Goal: Task Accomplishment & Management: Complete application form

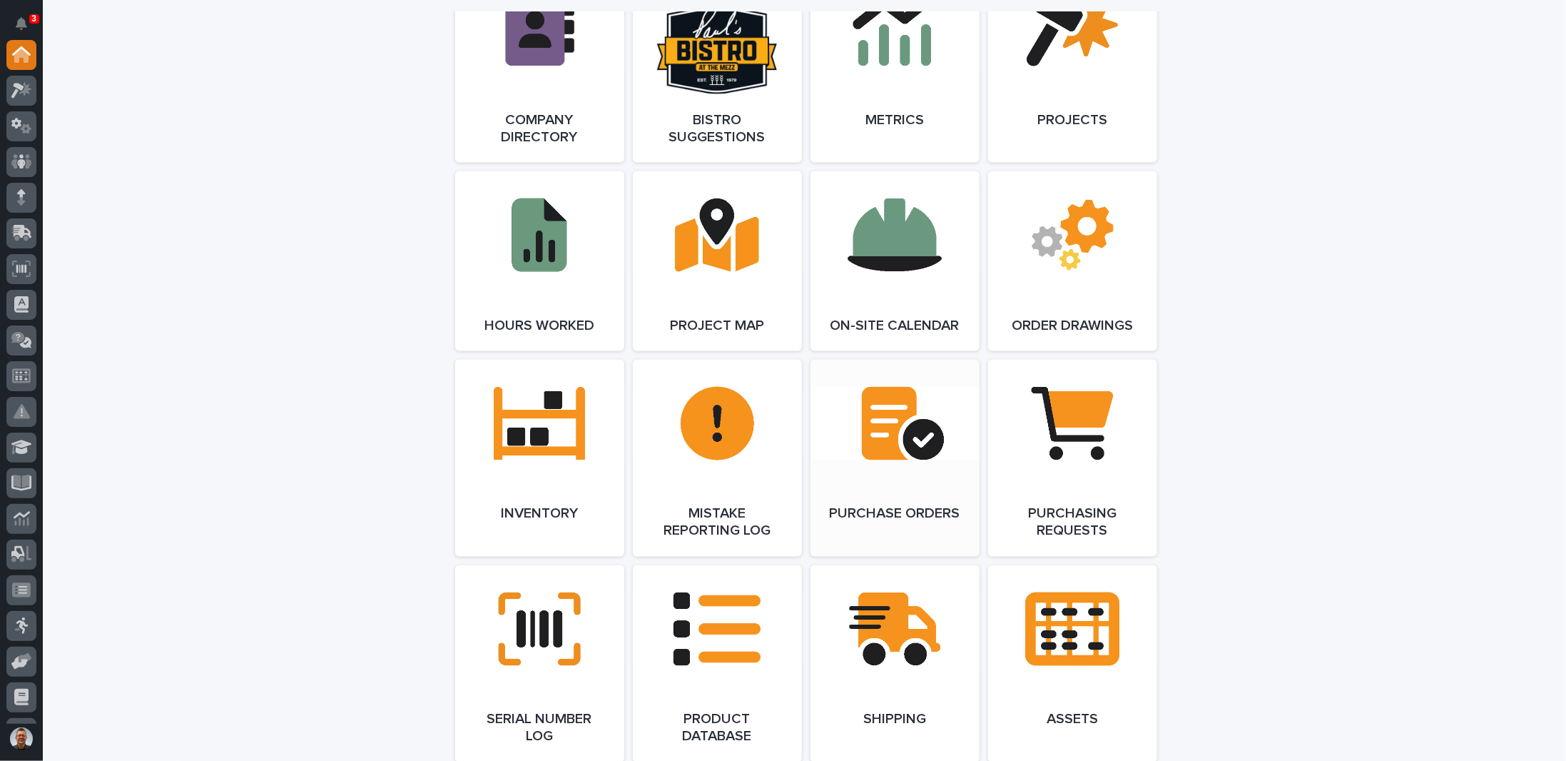
scroll to position [1427, 0]
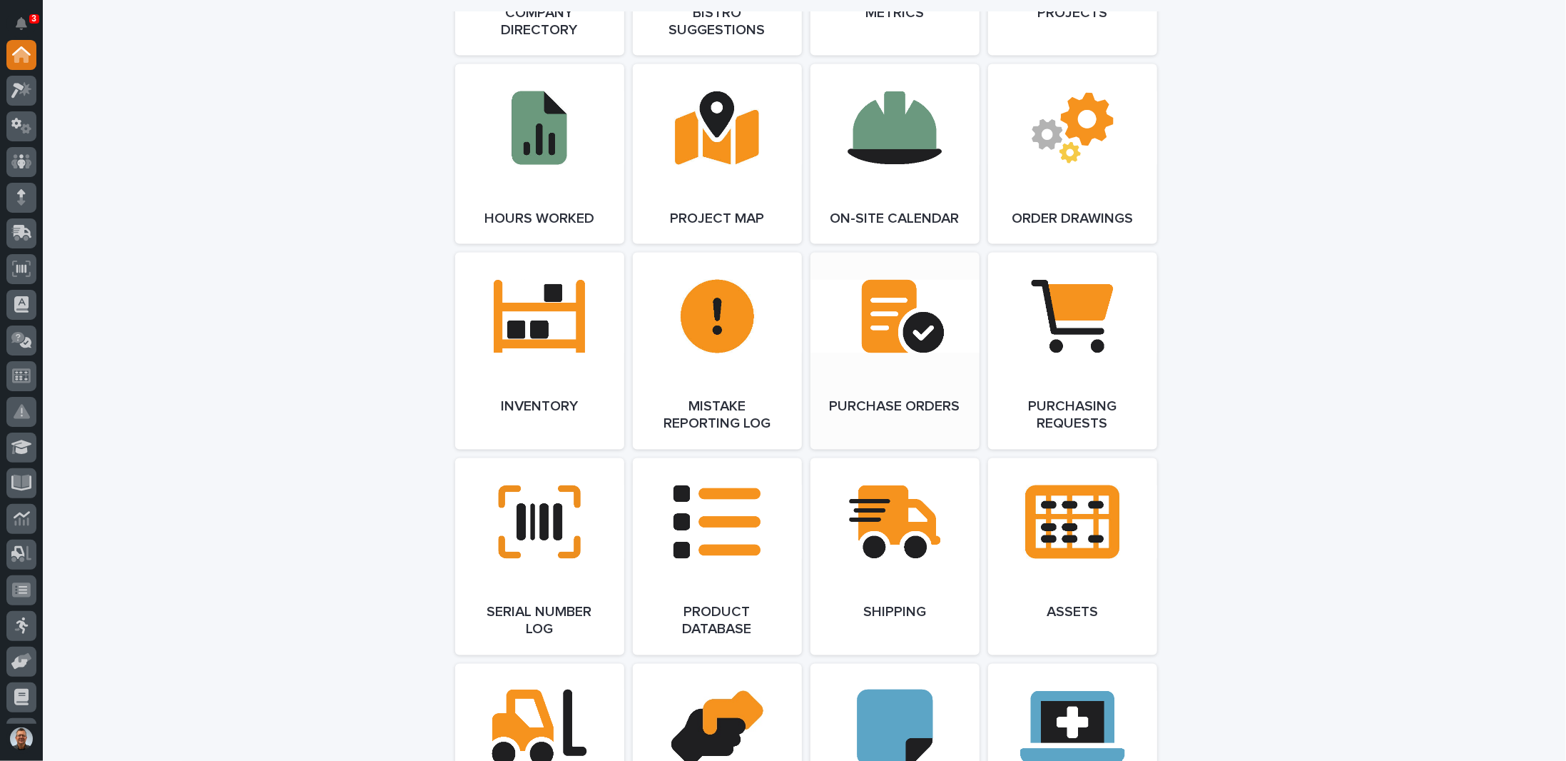
click at [886, 327] on link "Open Link" at bounding box center [895, 351] width 169 height 197
click at [878, 336] on link "Open Link" at bounding box center [895, 351] width 169 height 197
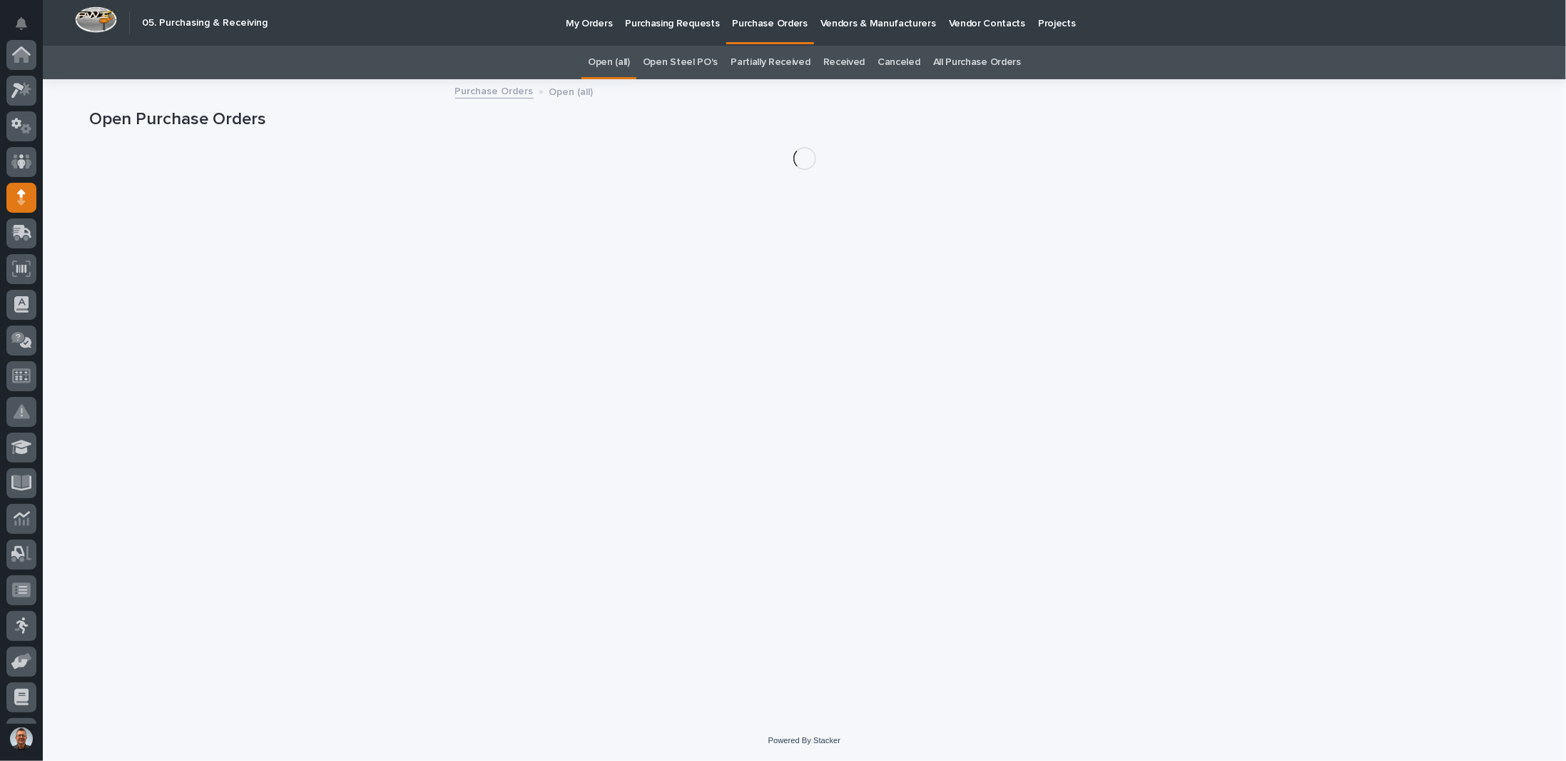
scroll to position [137, 0]
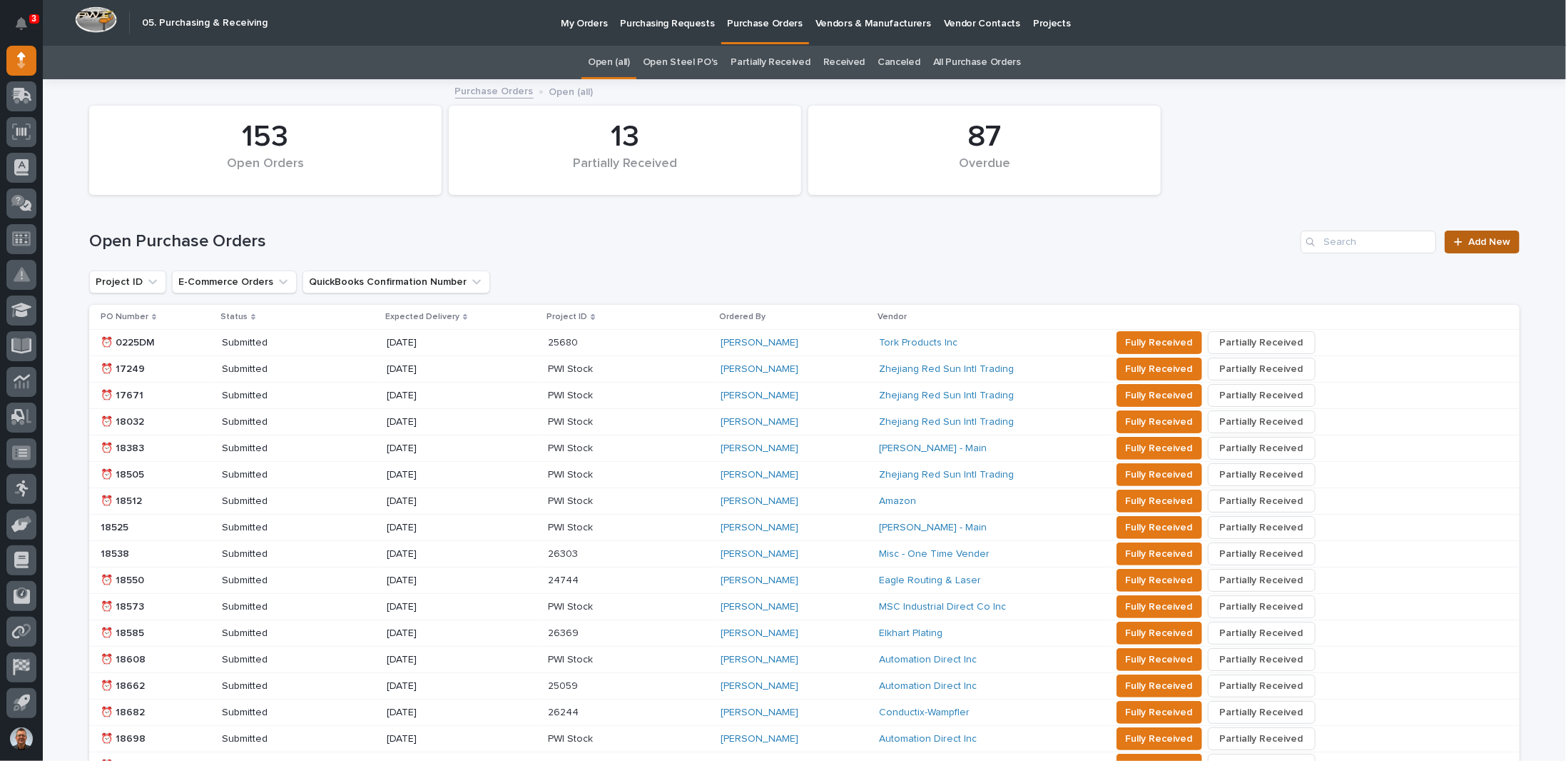
click at [1483, 243] on span "Add New" at bounding box center [1490, 242] width 42 height 10
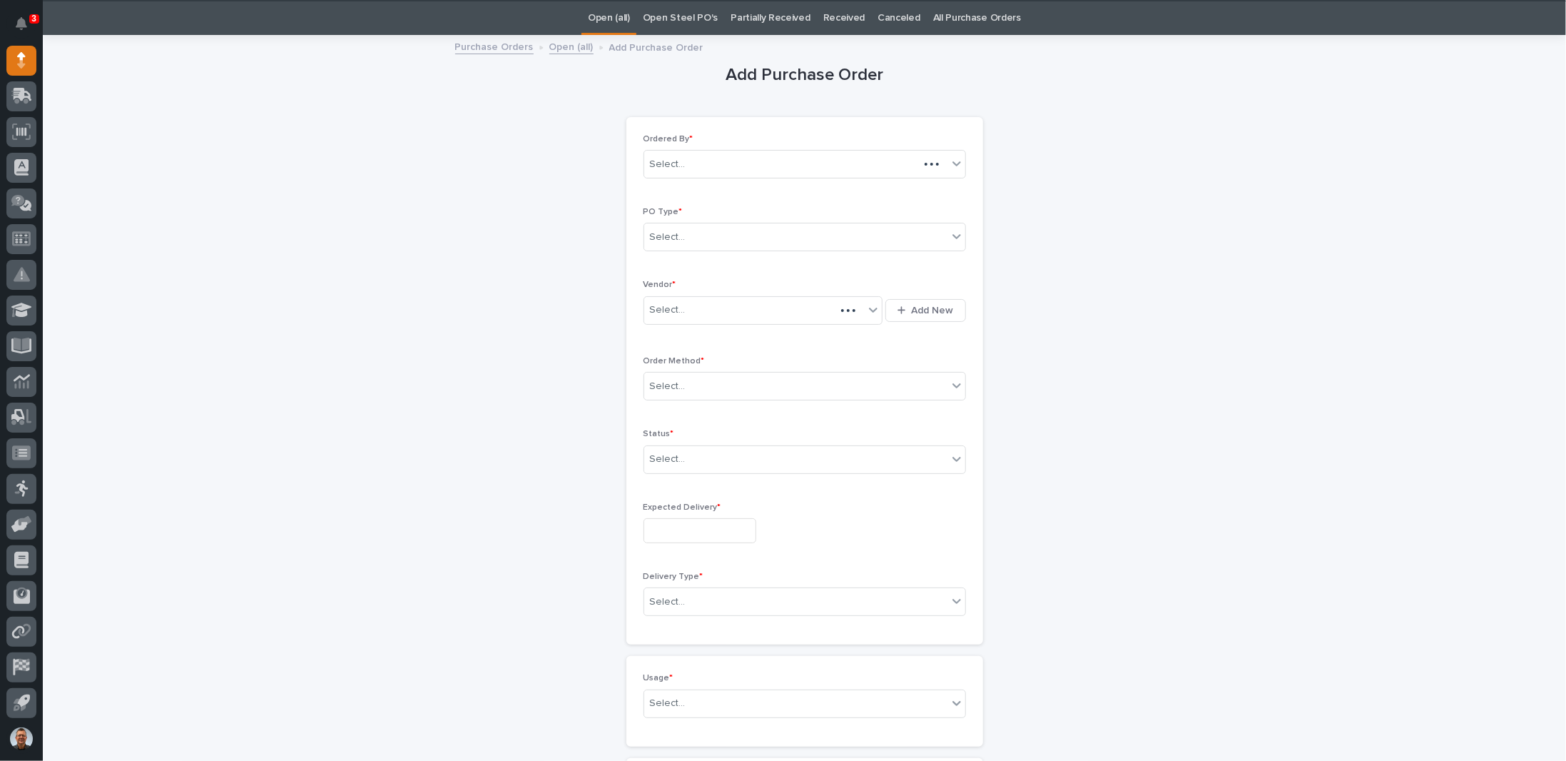
scroll to position [45, 0]
click at [778, 234] on div "Select..." at bounding box center [795, 237] width 303 height 24
click at [681, 285] on div "Paper" at bounding box center [799, 287] width 321 height 25
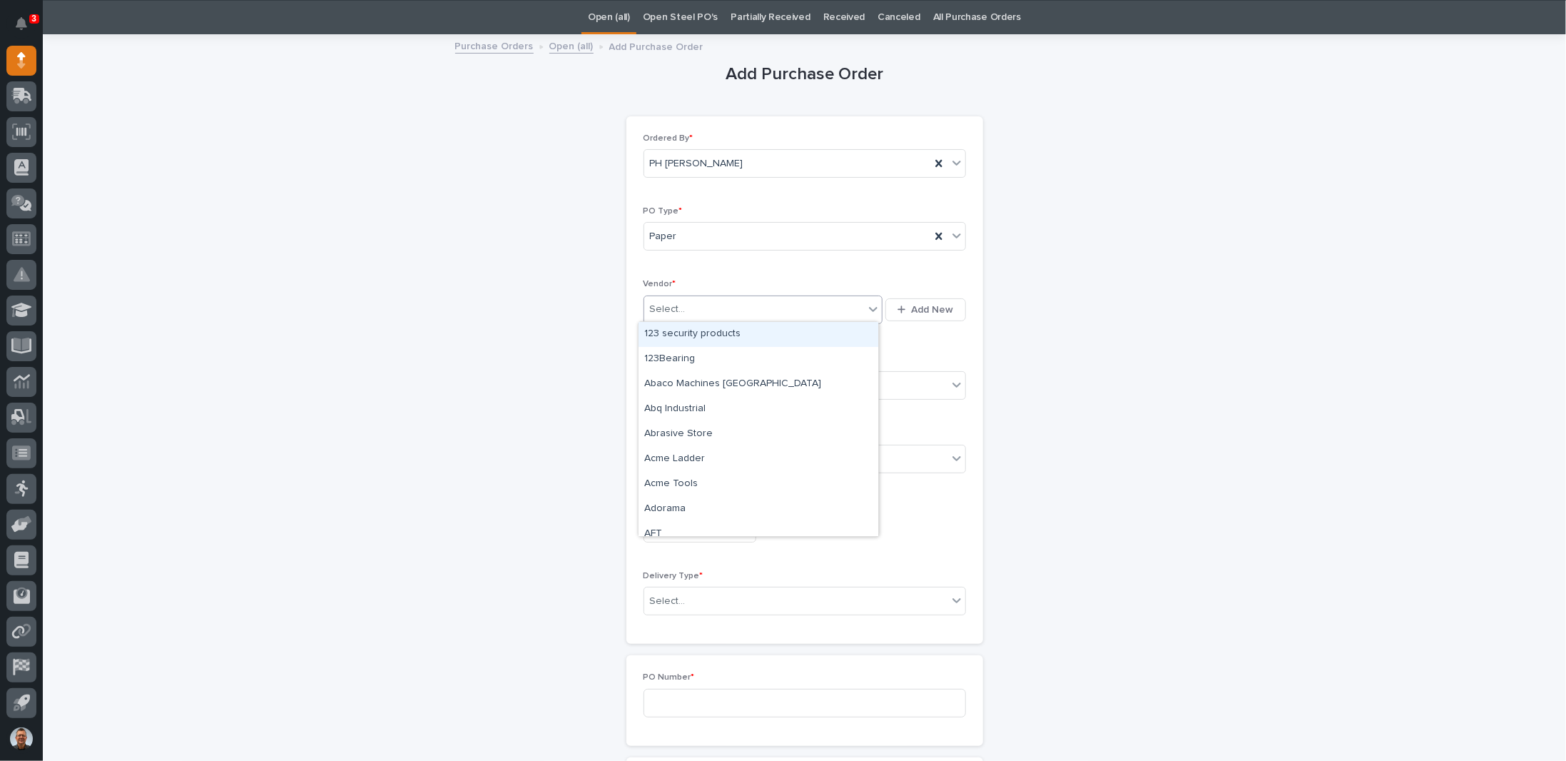
click at [686, 308] on div "Select..." at bounding box center [754, 310] width 220 height 24
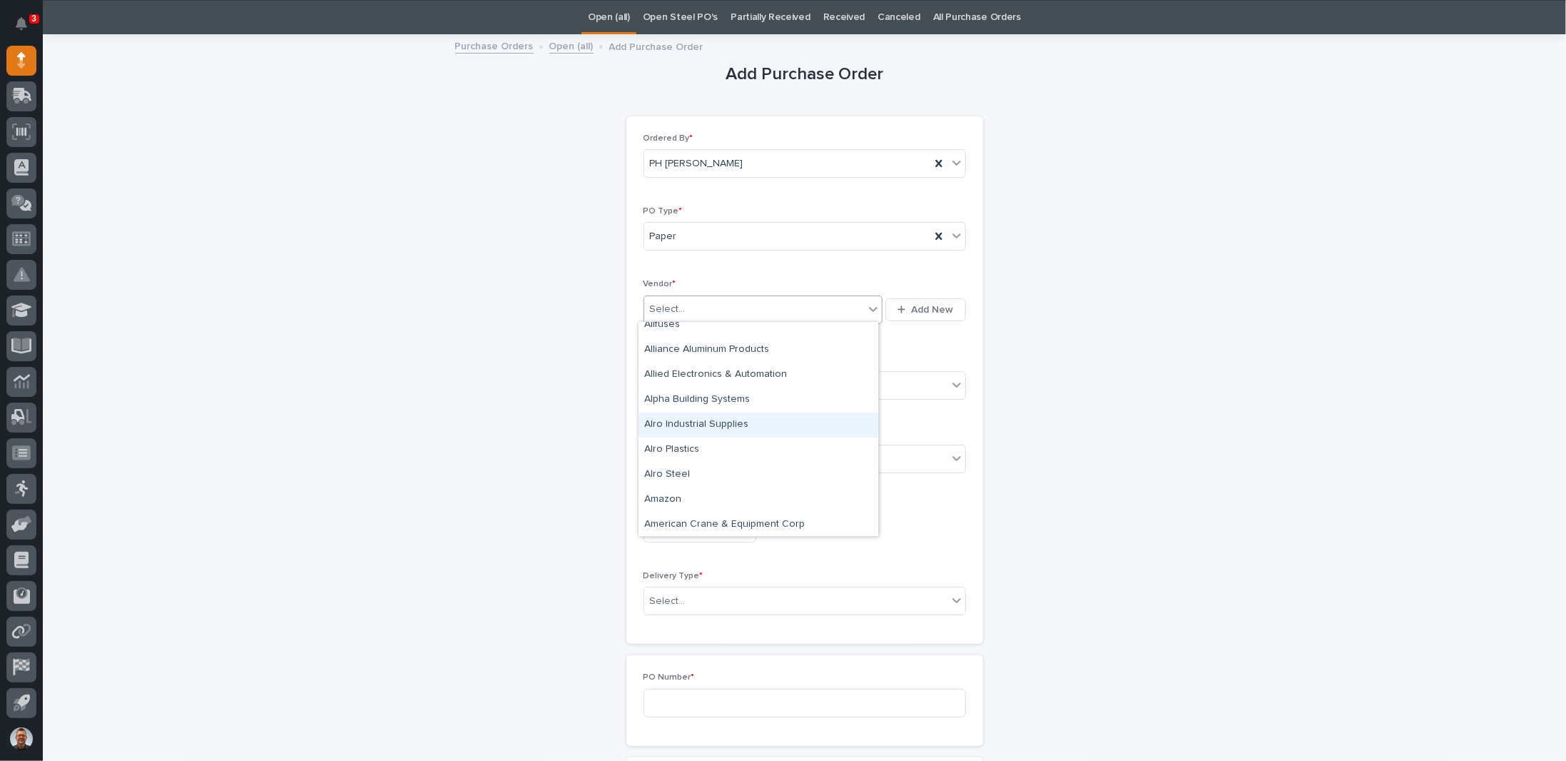
scroll to position [428, 0]
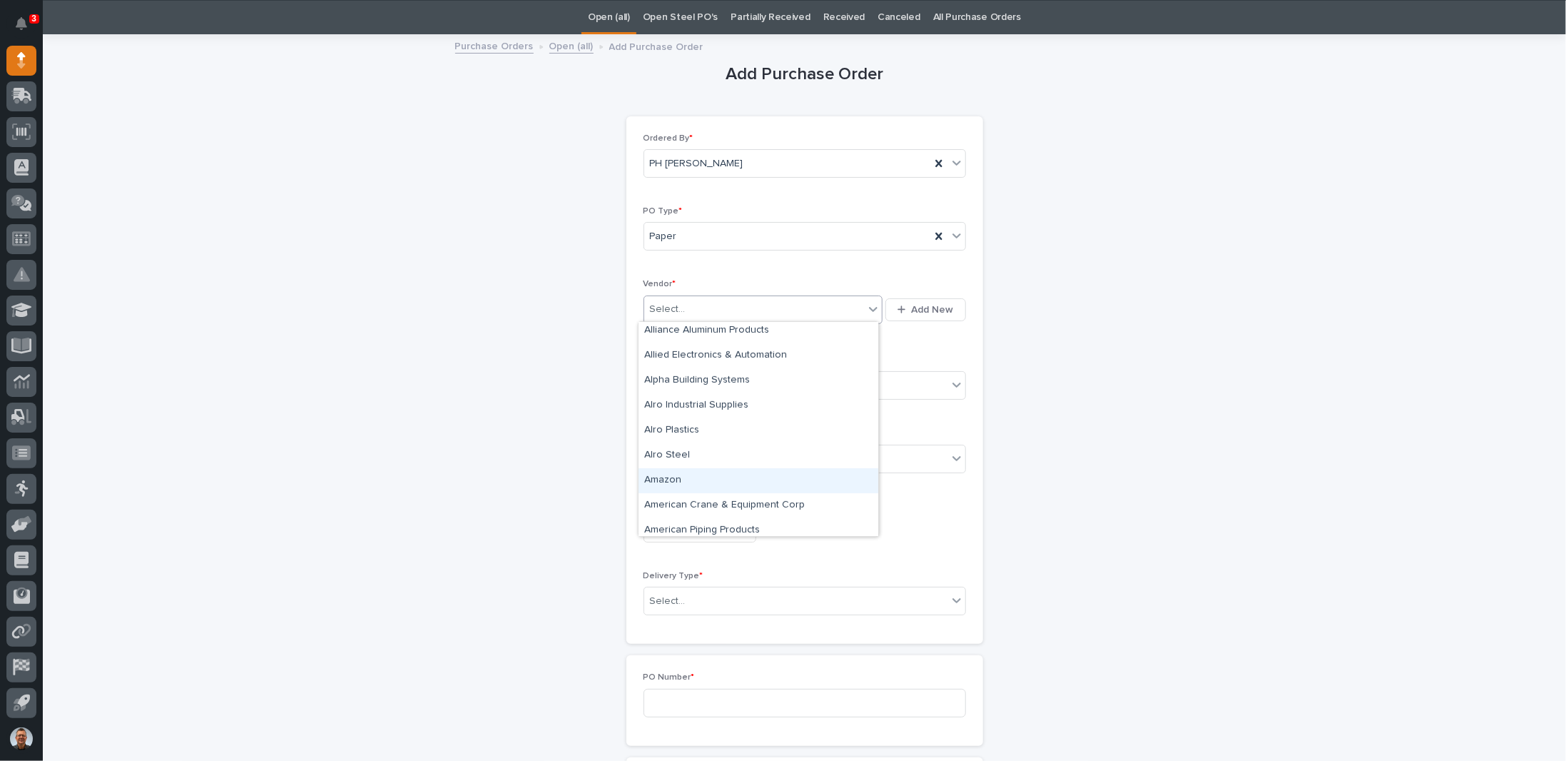
click at [660, 482] on div "Amazon" at bounding box center [759, 480] width 240 height 25
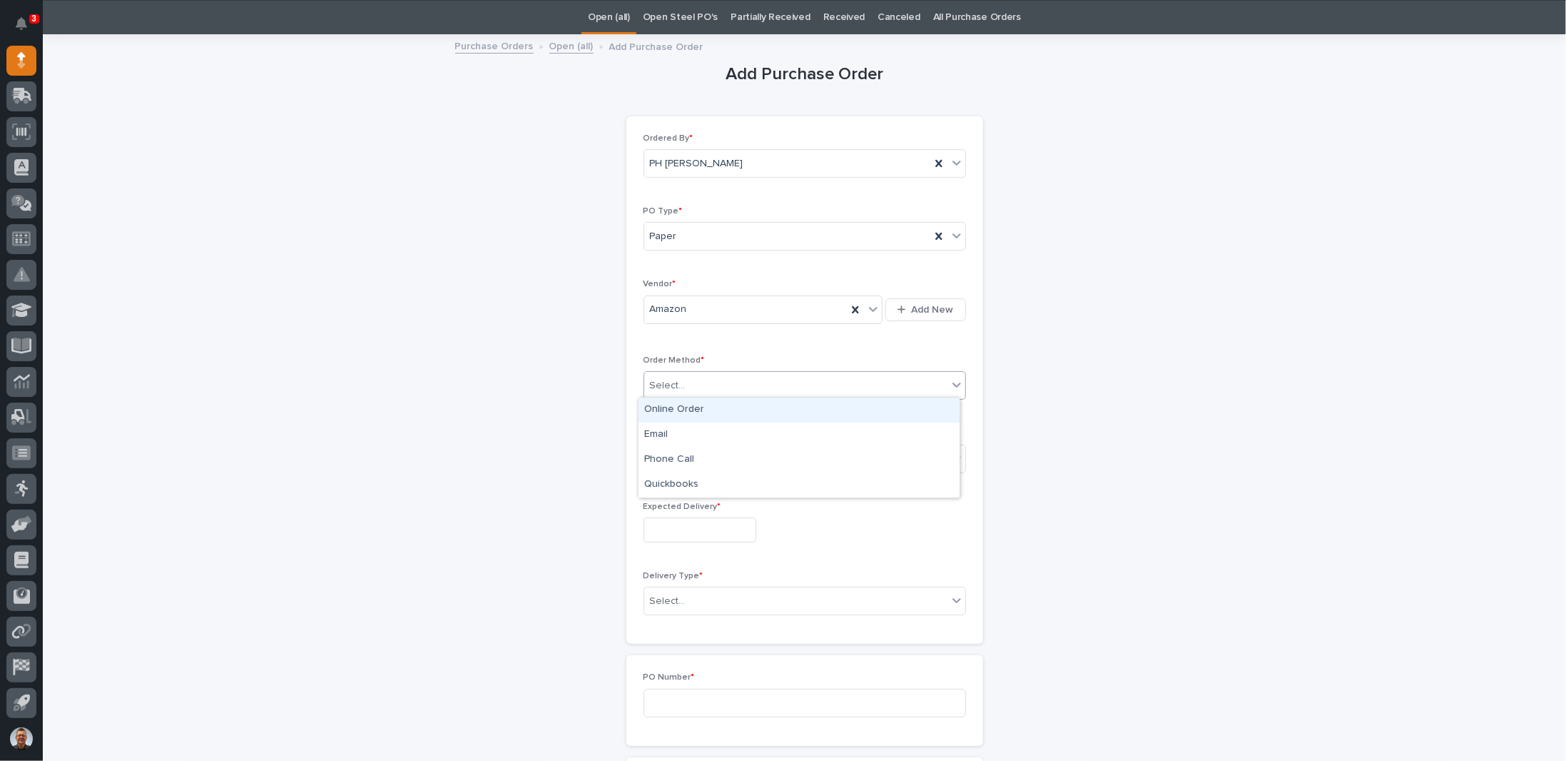
click at [708, 380] on div "Select..." at bounding box center [795, 386] width 303 height 24
click at [671, 407] on div "Online Order" at bounding box center [799, 409] width 321 height 25
click at [684, 454] on div "Select..." at bounding box center [795, 459] width 303 height 24
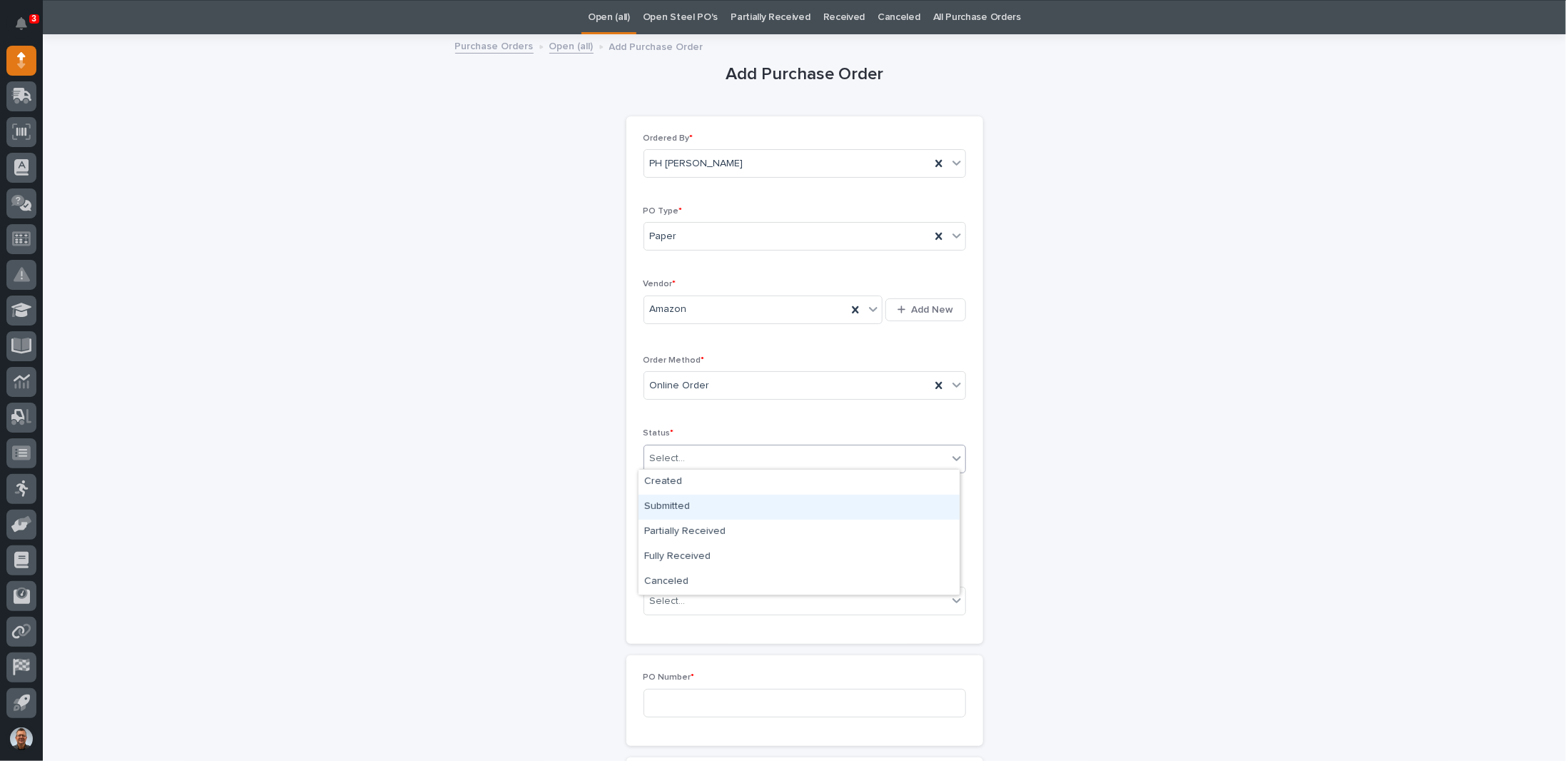
click at [686, 505] on div "Submitted" at bounding box center [799, 506] width 321 height 25
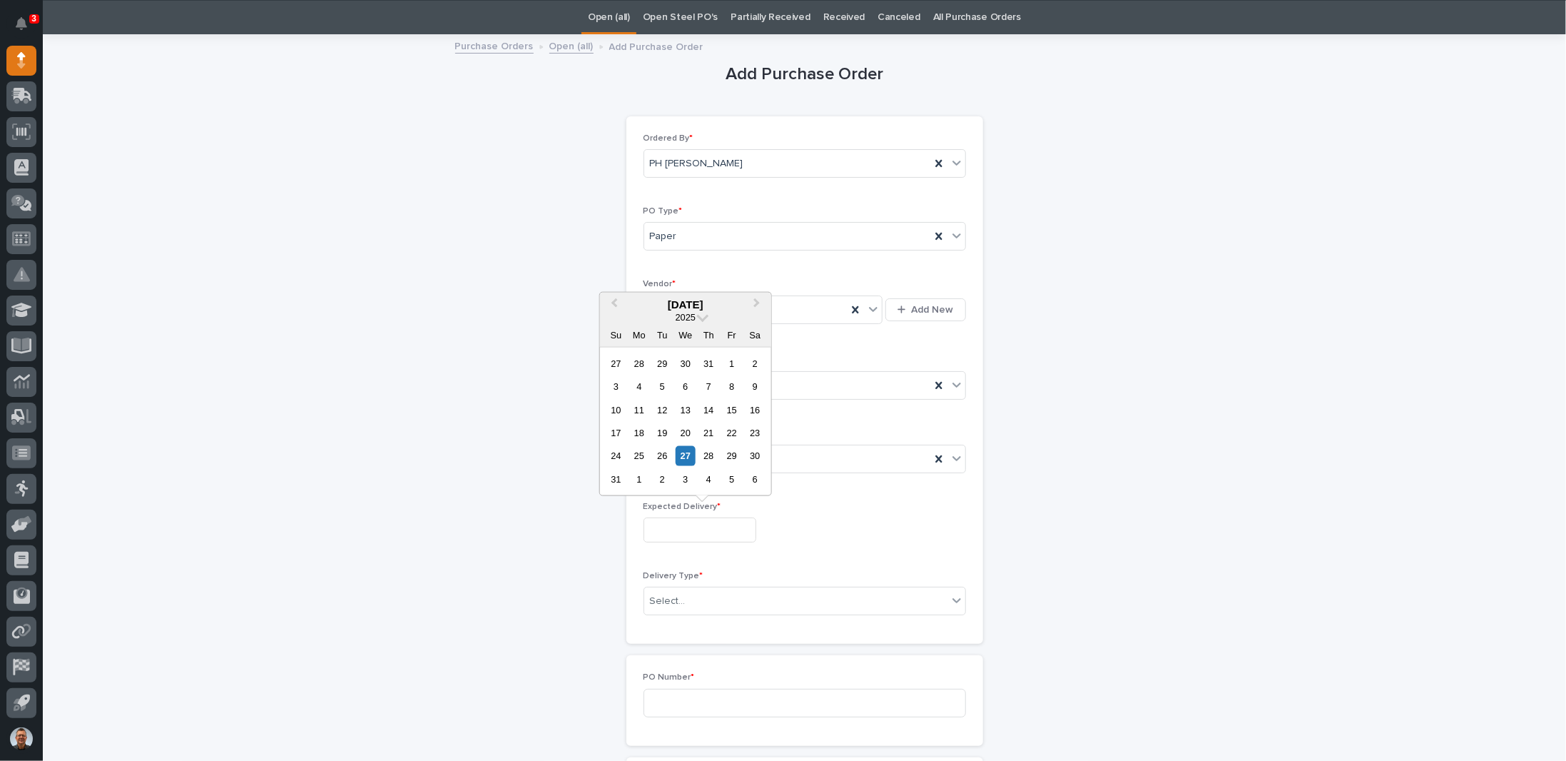
click at [689, 519] on input "text" at bounding box center [700, 529] width 113 height 25
click at [661, 482] on div "2" at bounding box center [662, 479] width 19 height 19
type input "**********"
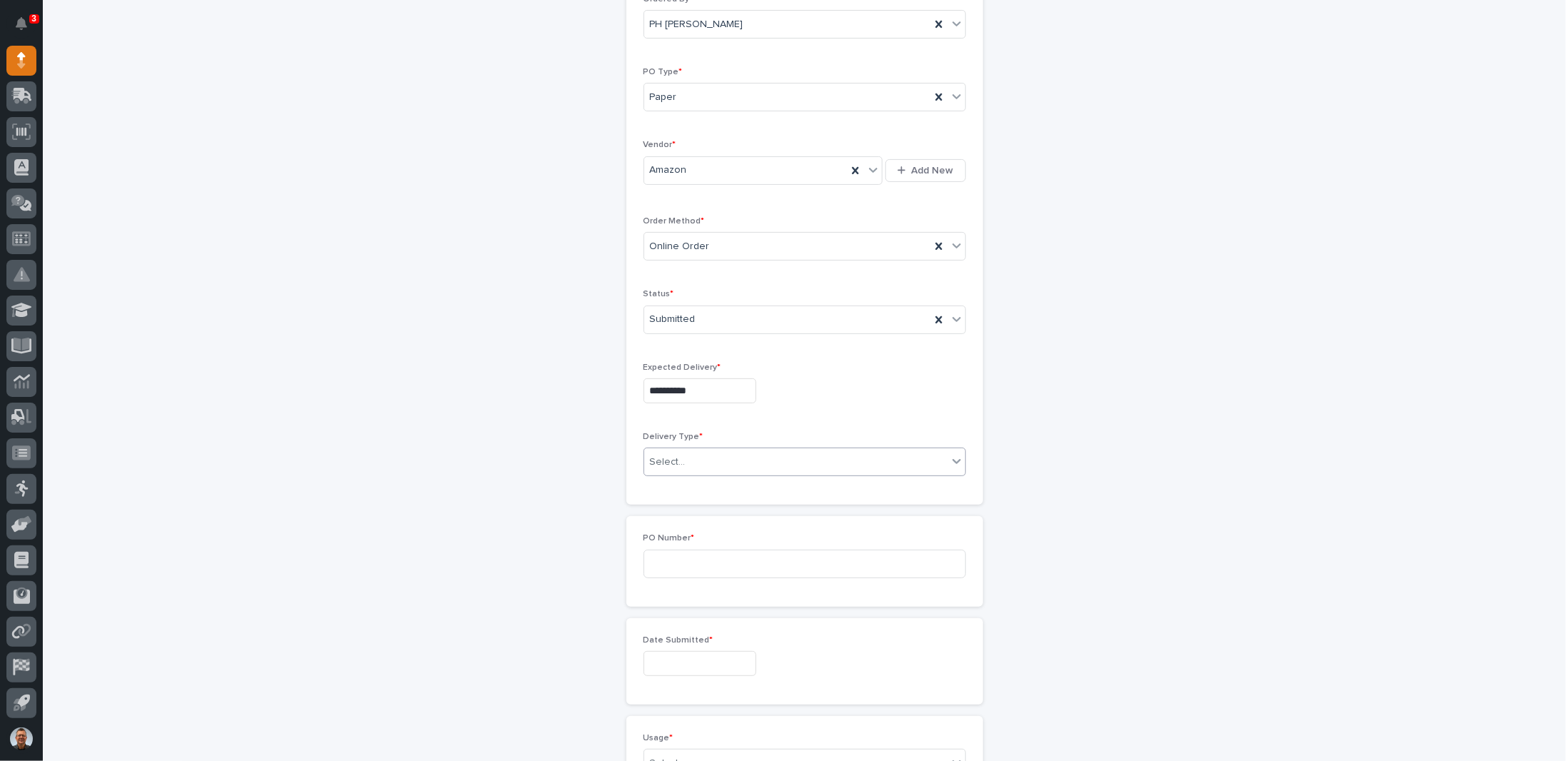
scroll to position [188, 0]
click at [723, 447] on div "Select..." at bounding box center [795, 459] width 303 height 24
click at [695, 481] on div "Deliver to PWI" at bounding box center [799, 480] width 321 height 25
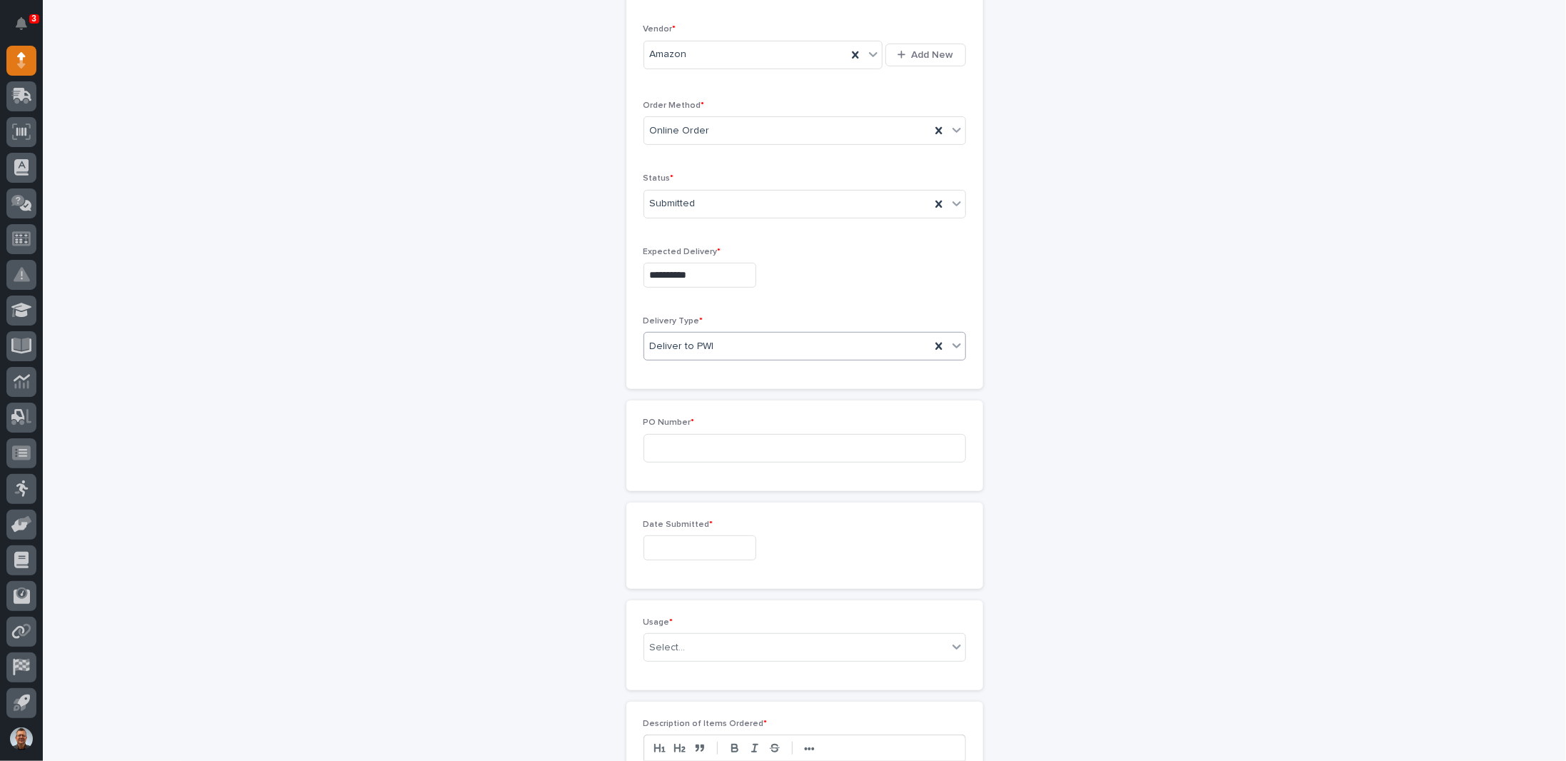
scroll to position [330, 0]
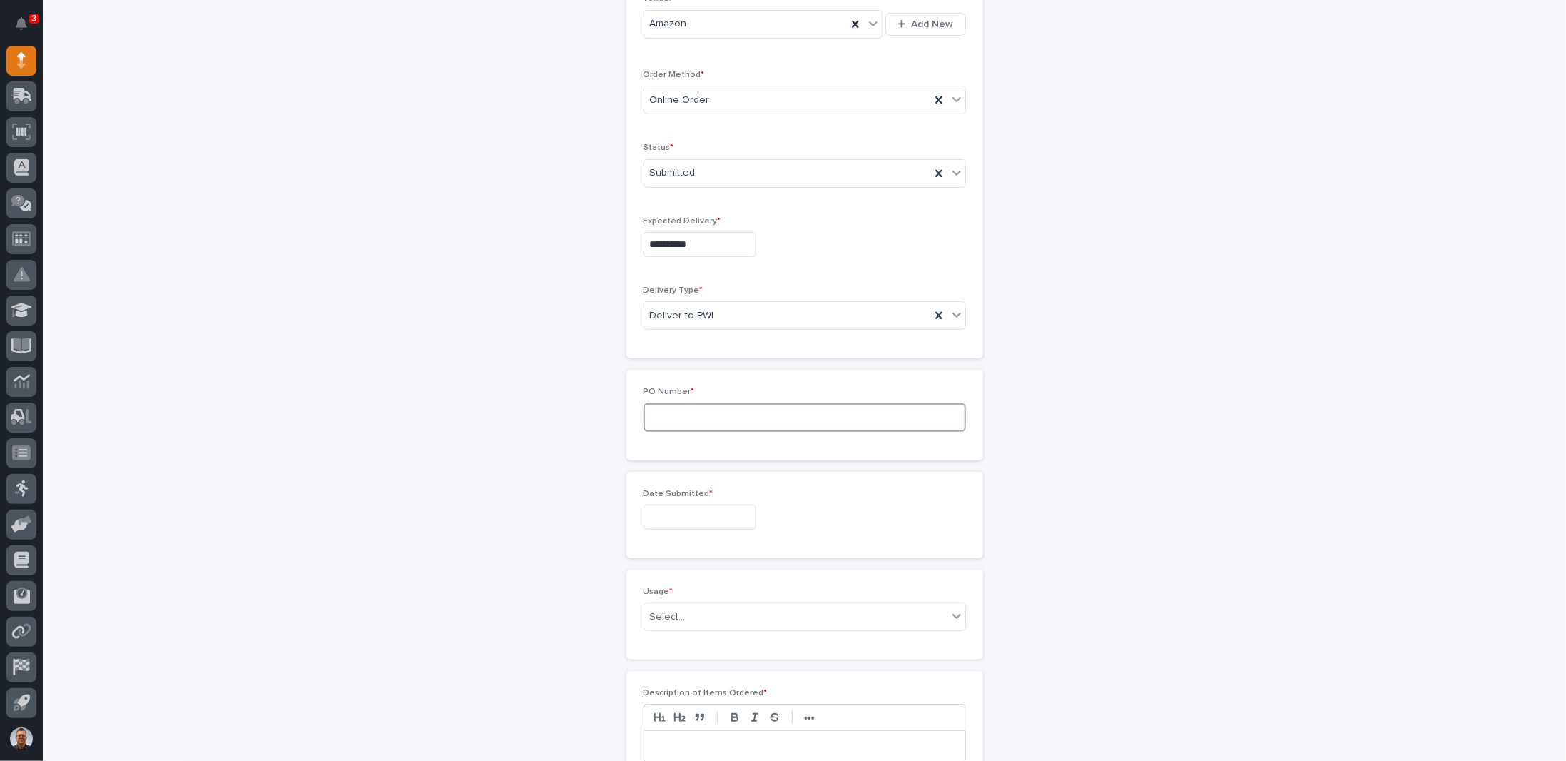
click at [734, 412] on input at bounding box center [805, 417] width 323 height 29
type input "7347PH"
click at [741, 512] on input "text" at bounding box center [700, 516] width 113 height 25
click at [664, 445] on div "26" at bounding box center [662, 441] width 19 height 19
type input "**********"
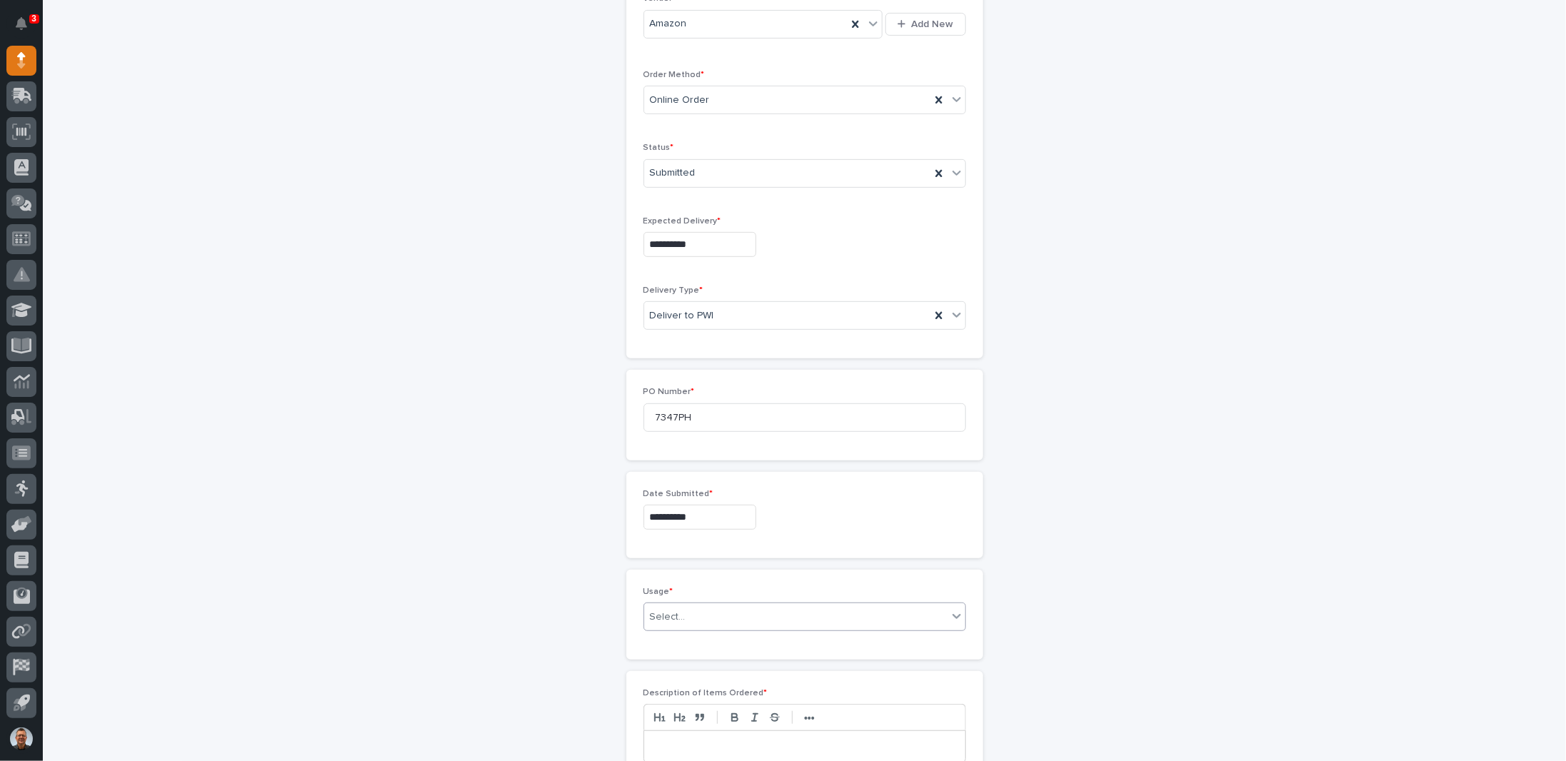
click at [691, 610] on div "Select..." at bounding box center [795, 617] width 303 height 24
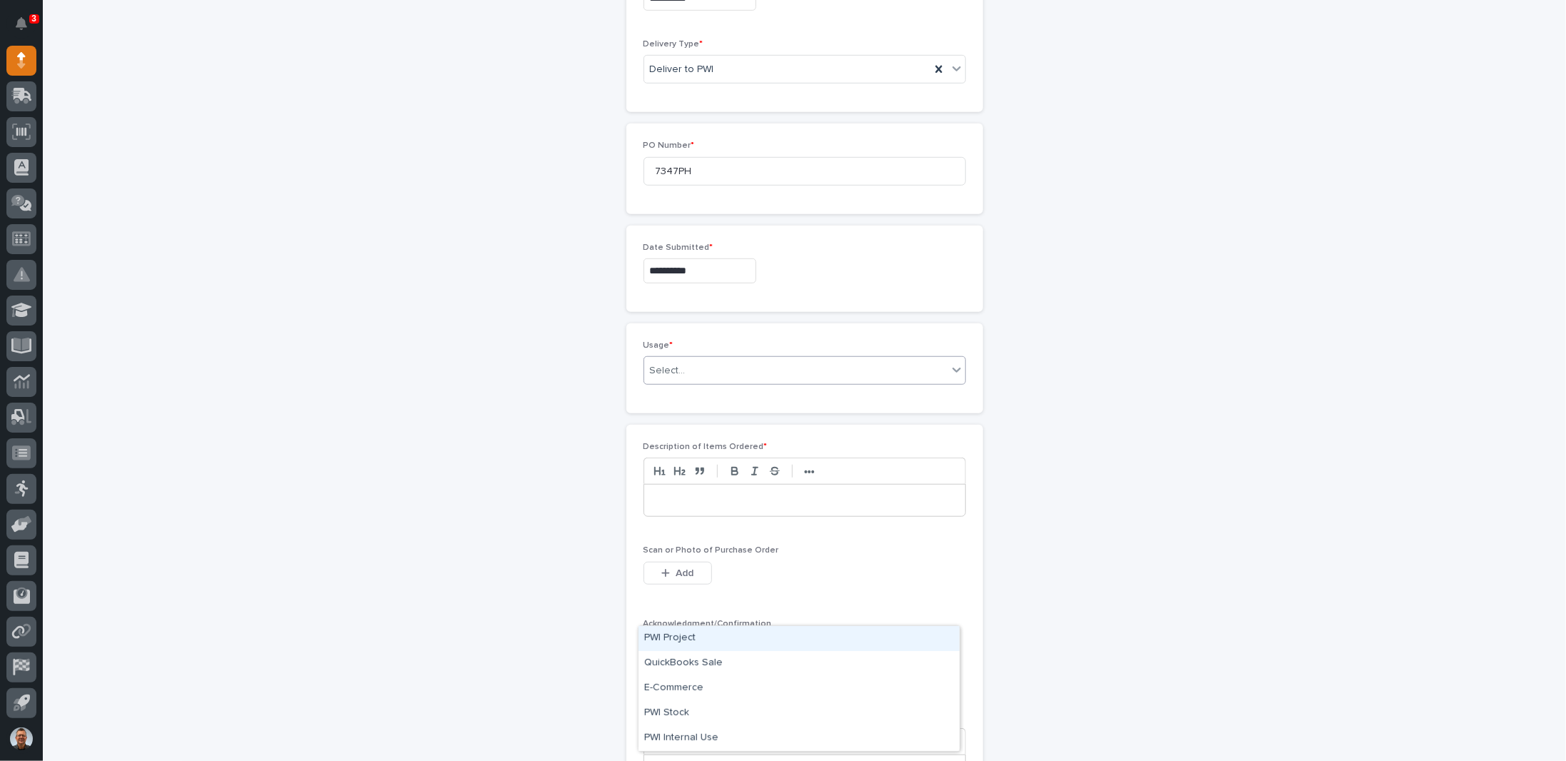
scroll to position [616, 0]
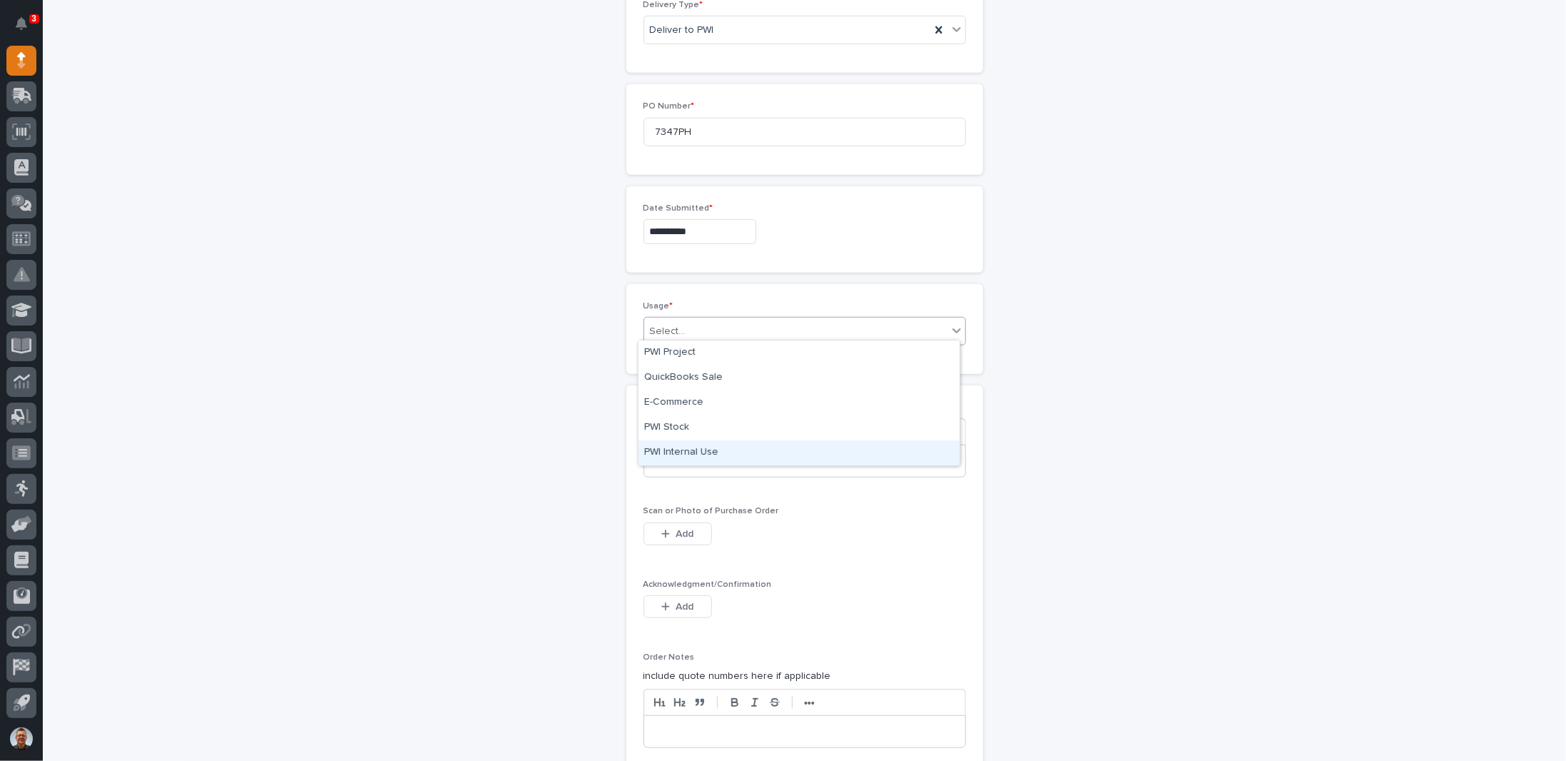
click at [676, 452] on div "PWI Internal Use" at bounding box center [799, 452] width 321 height 25
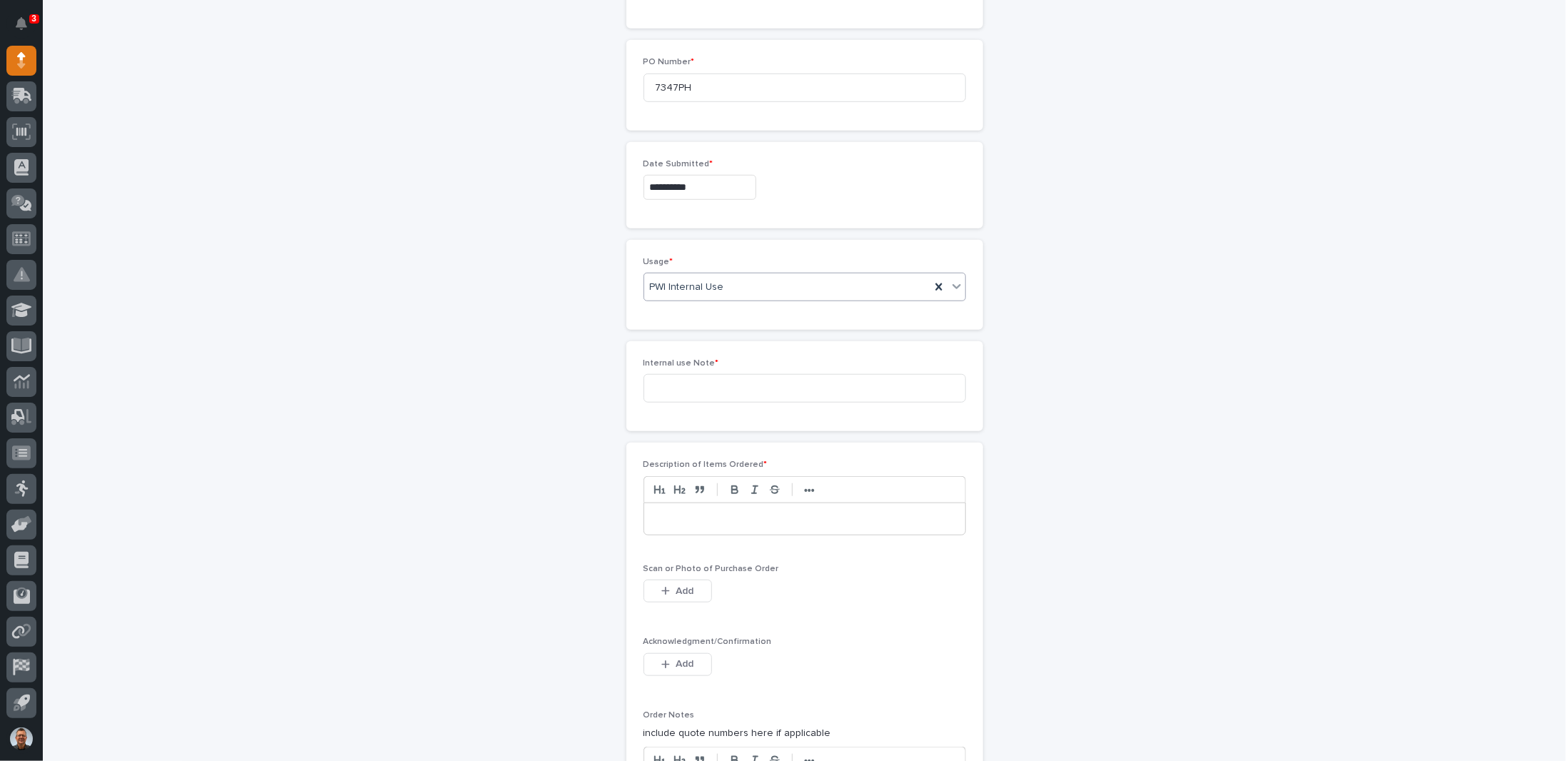
scroll to position [666, 0]
click at [687, 377] on input at bounding box center [805, 381] width 323 height 29
type input "Hanger"
click at [695, 505] on p at bounding box center [805, 512] width 300 height 14
click at [676, 580] on span "Add" at bounding box center [685, 584] width 18 height 13
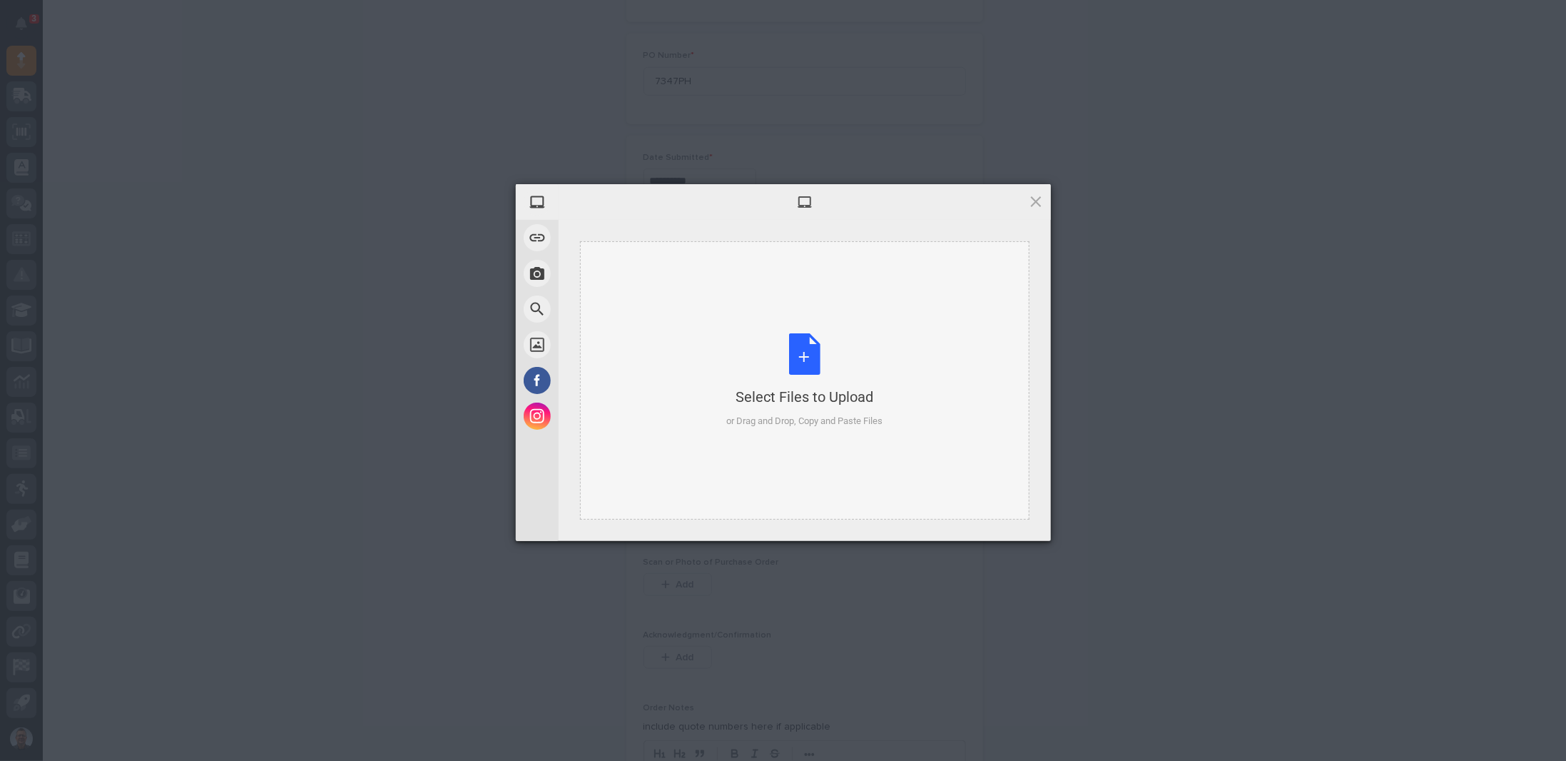
click at [800, 351] on div "Select Files to Upload or Drag and Drop, Copy and Paste Files" at bounding box center [804, 380] width 156 height 95
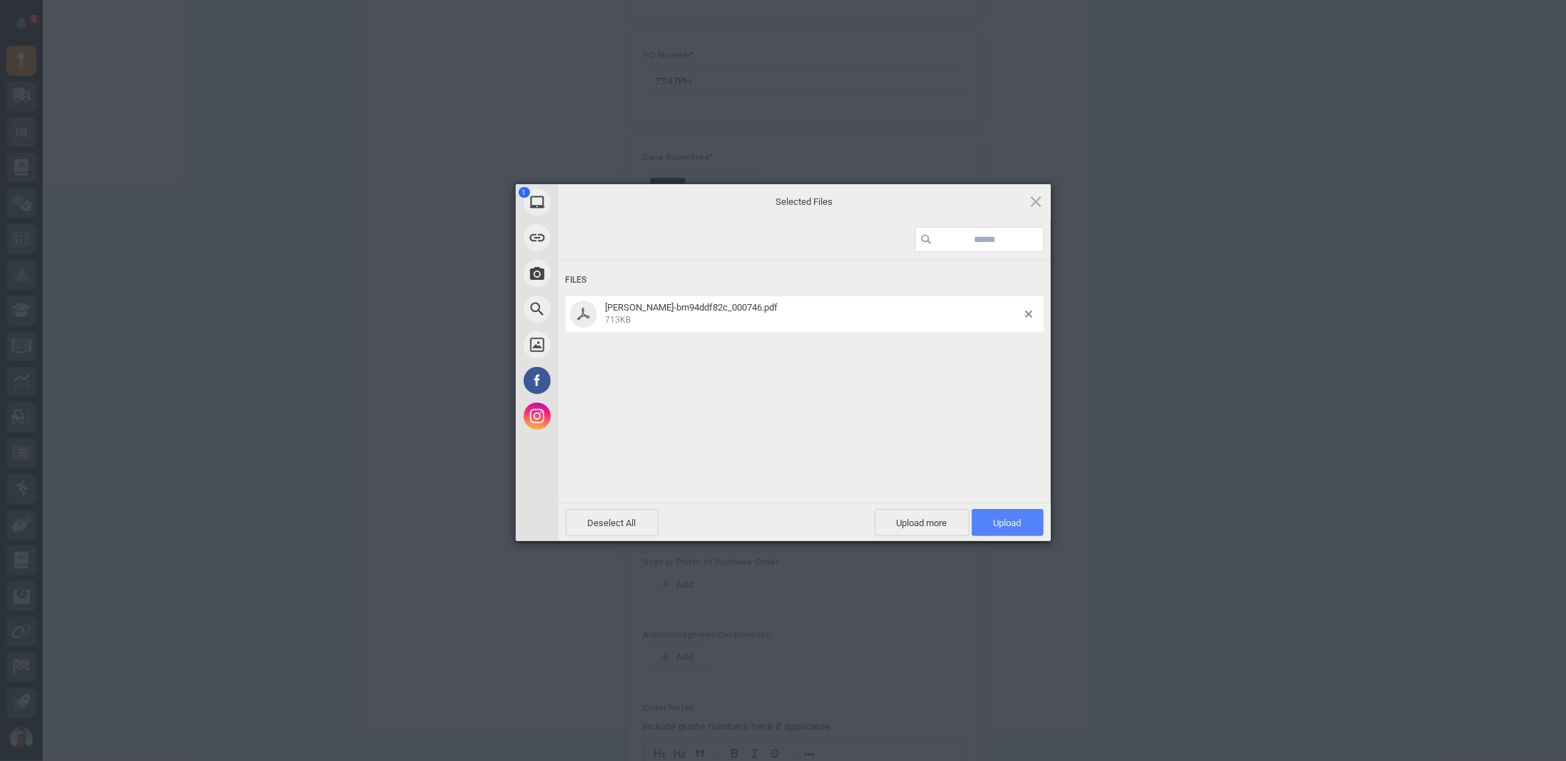
click at [997, 528] on span "Upload 1" at bounding box center [1008, 522] width 72 height 27
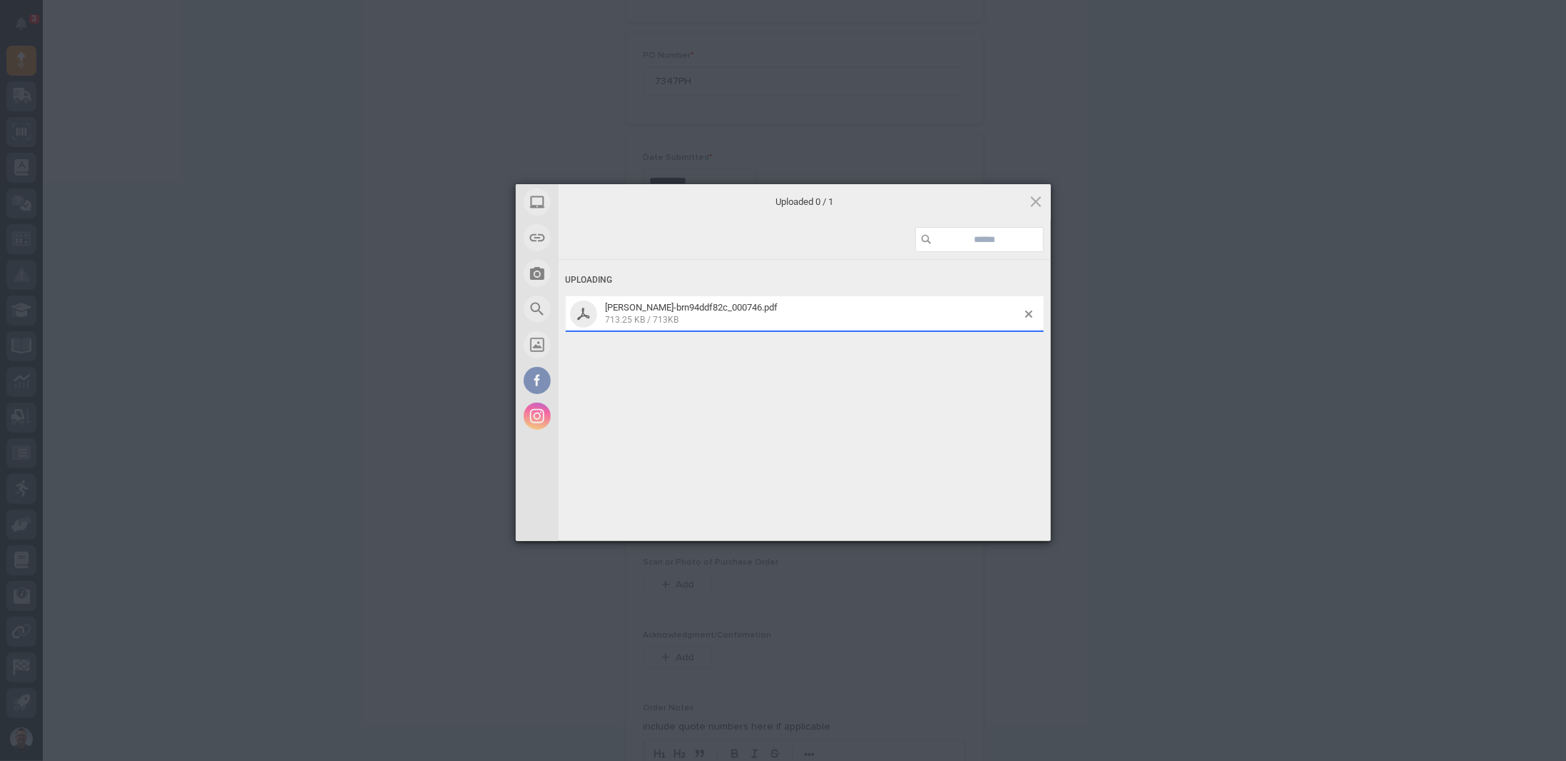
scroll to position [692, 0]
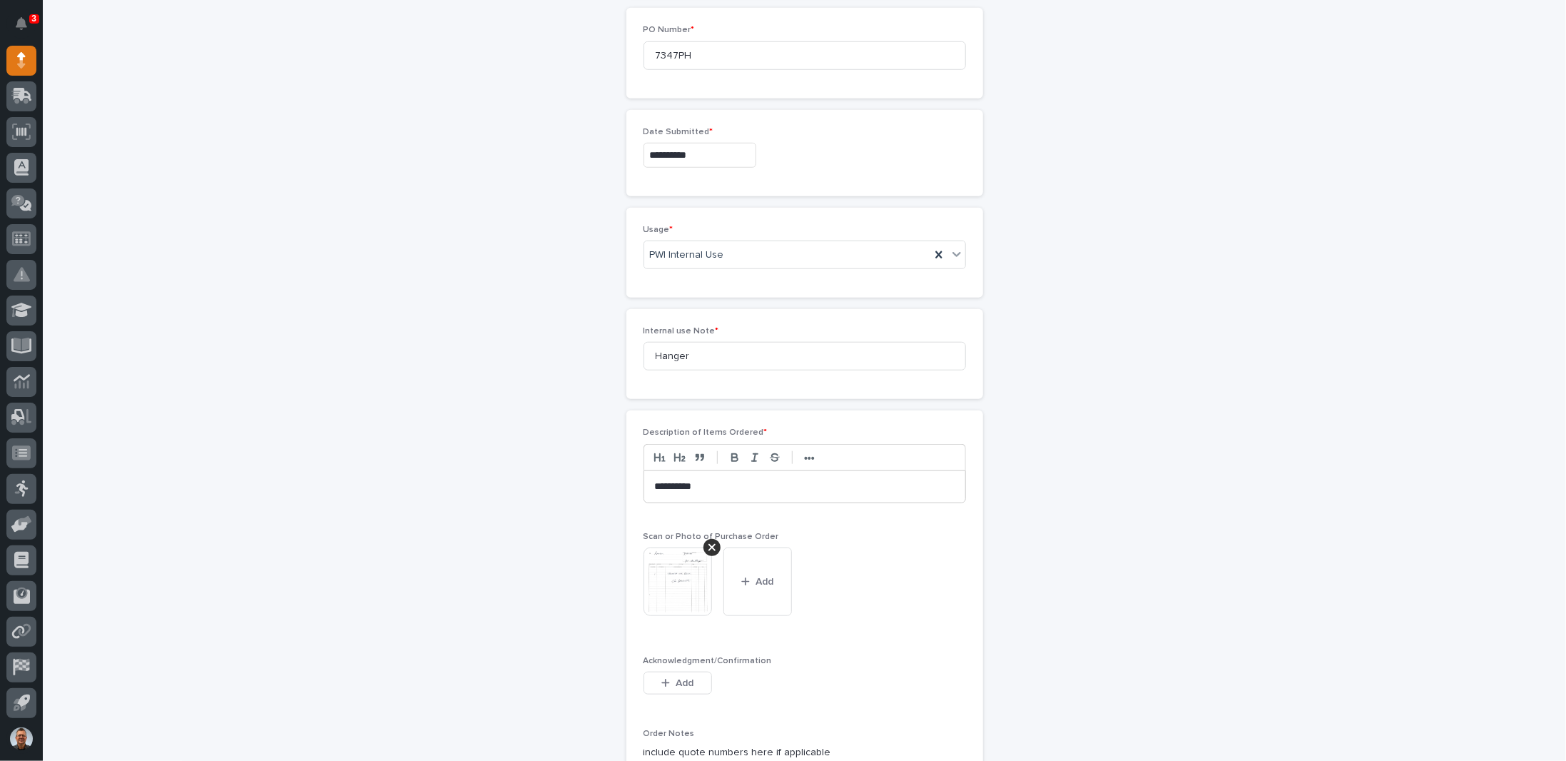
click at [674, 576] on img at bounding box center [678, 581] width 69 height 69
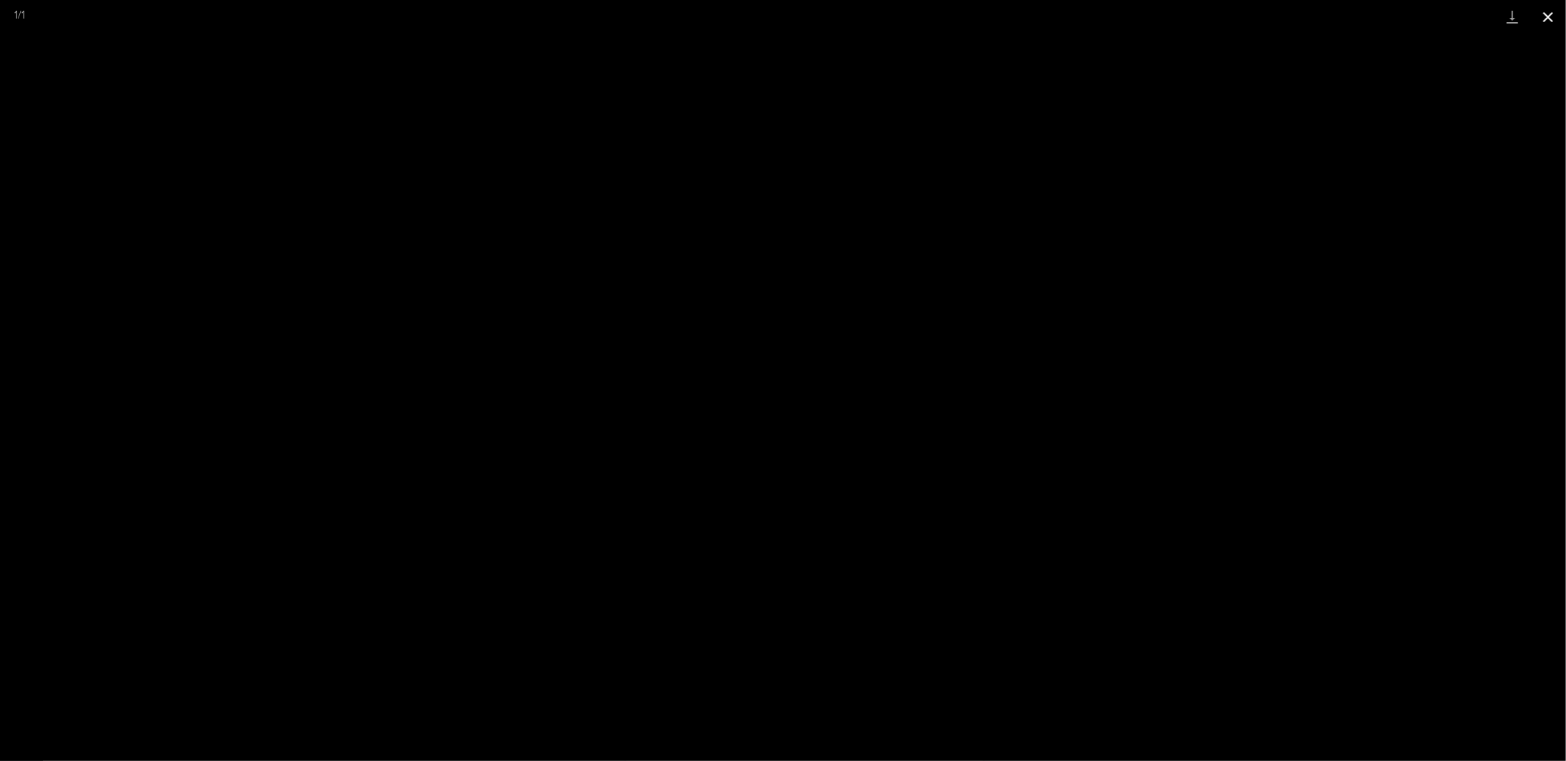
click at [1549, 18] on button "Close gallery" at bounding box center [1549, 17] width 36 height 34
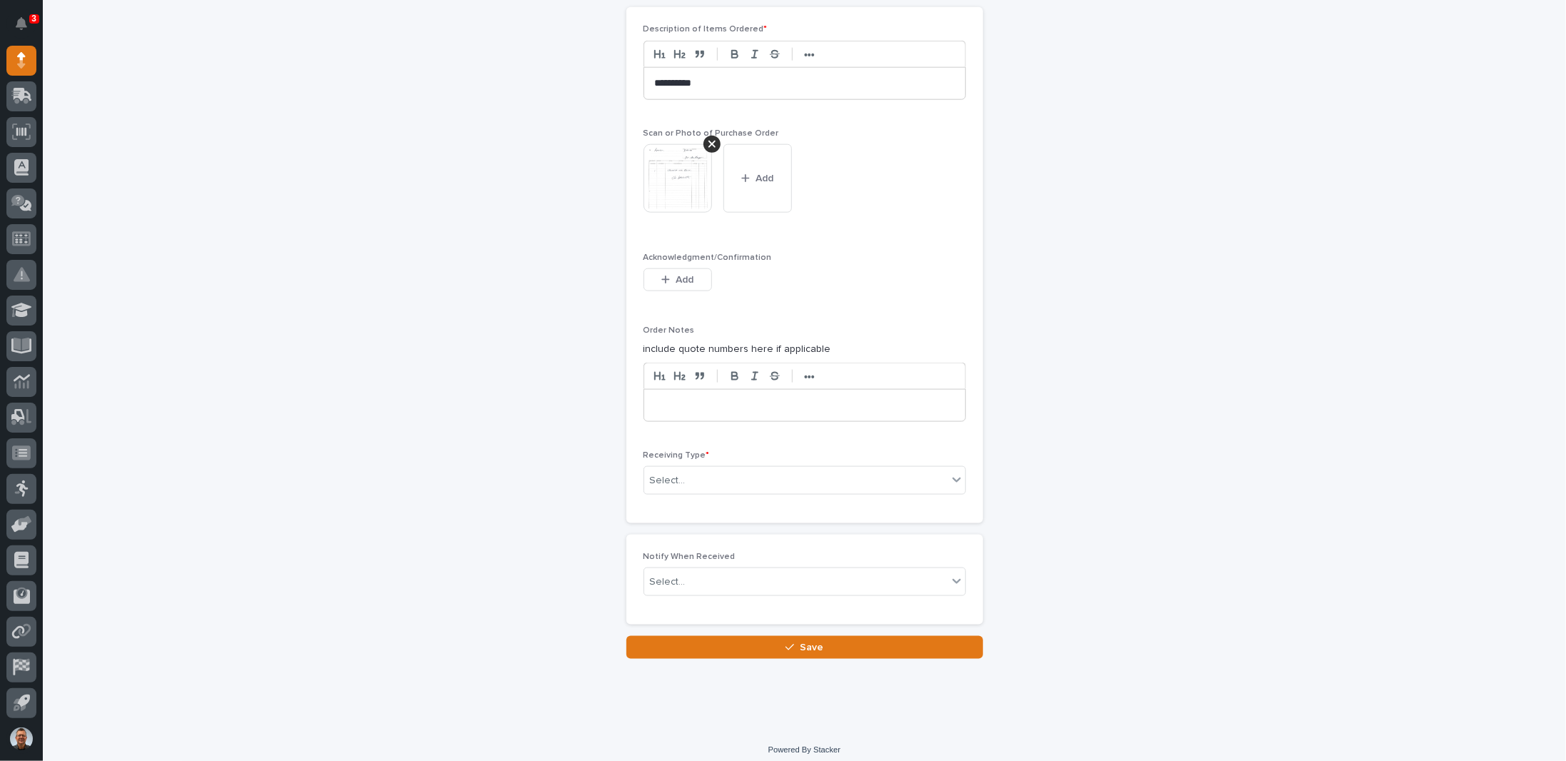
scroll to position [1096, 0]
click at [684, 468] on div "Select..." at bounding box center [795, 480] width 303 height 24
click at [680, 572] on div "Deliver to" at bounding box center [799, 573] width 321 height 25
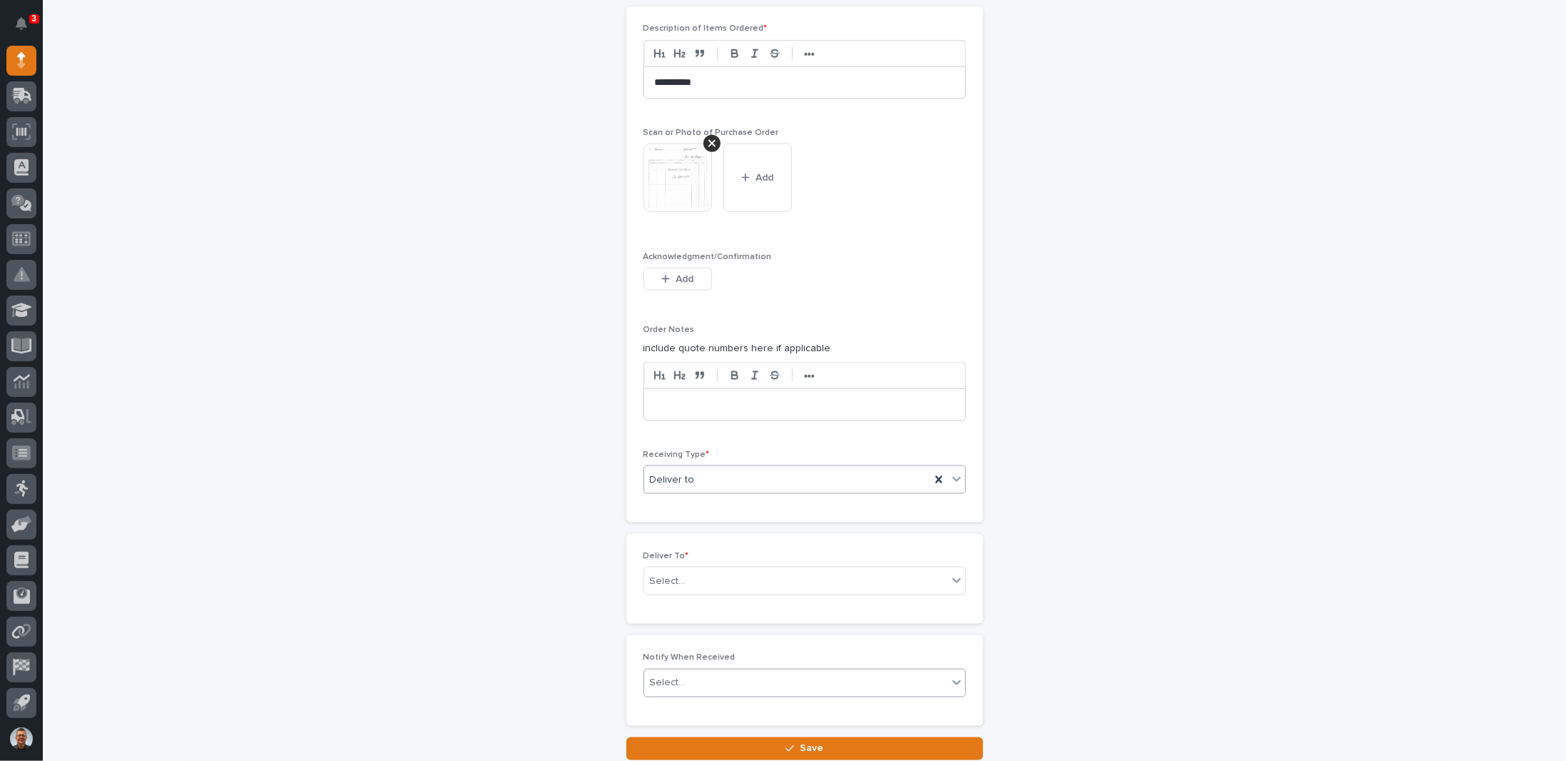
click at [679, 572] on div "Select..." at bounding box center [795, 581] width 303 height 24
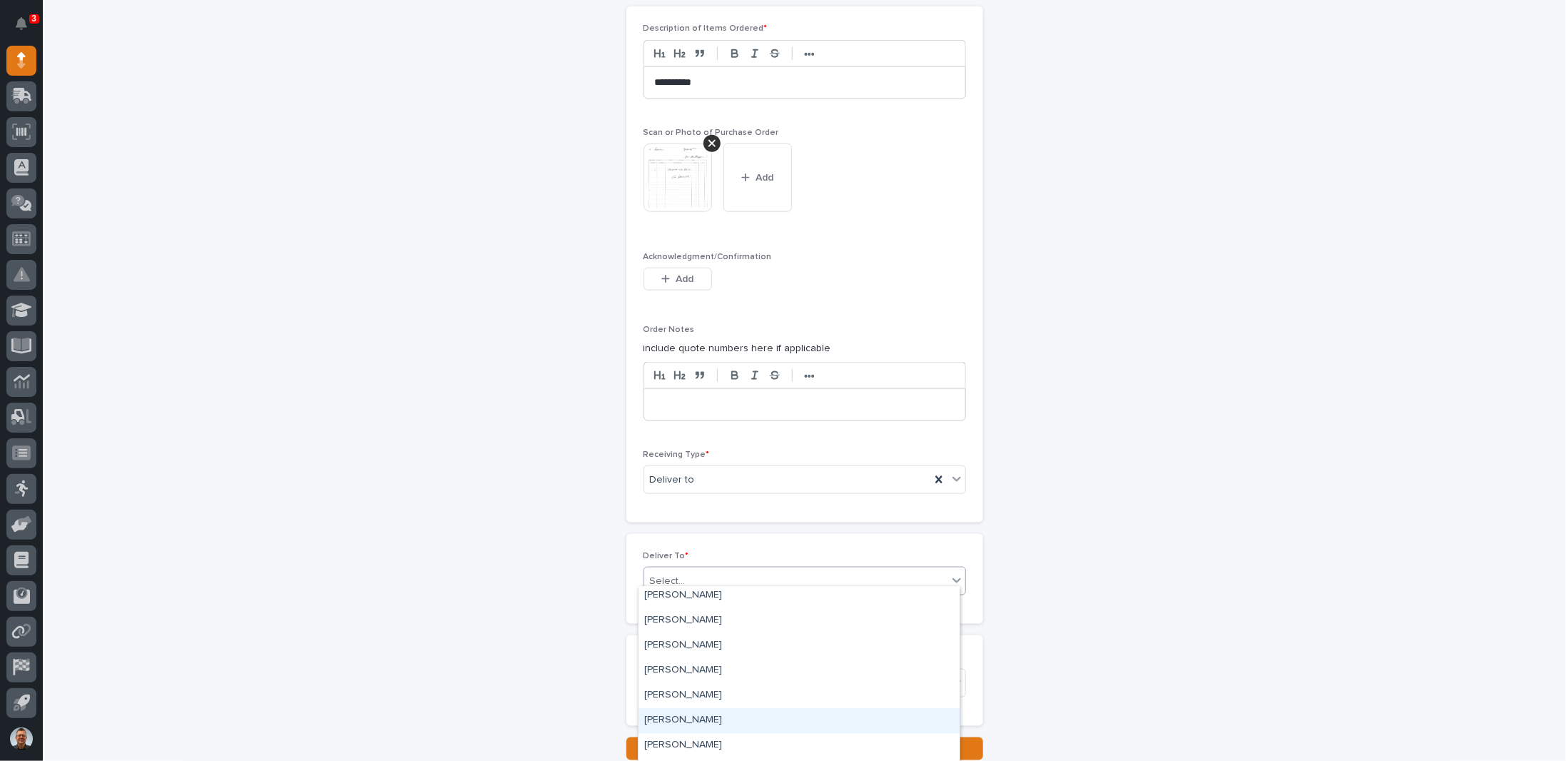
scroll to position [3282, 0]
click at [680, 663] on div "John Lunsford" at bounding box center [799, 663] width 321 height 25
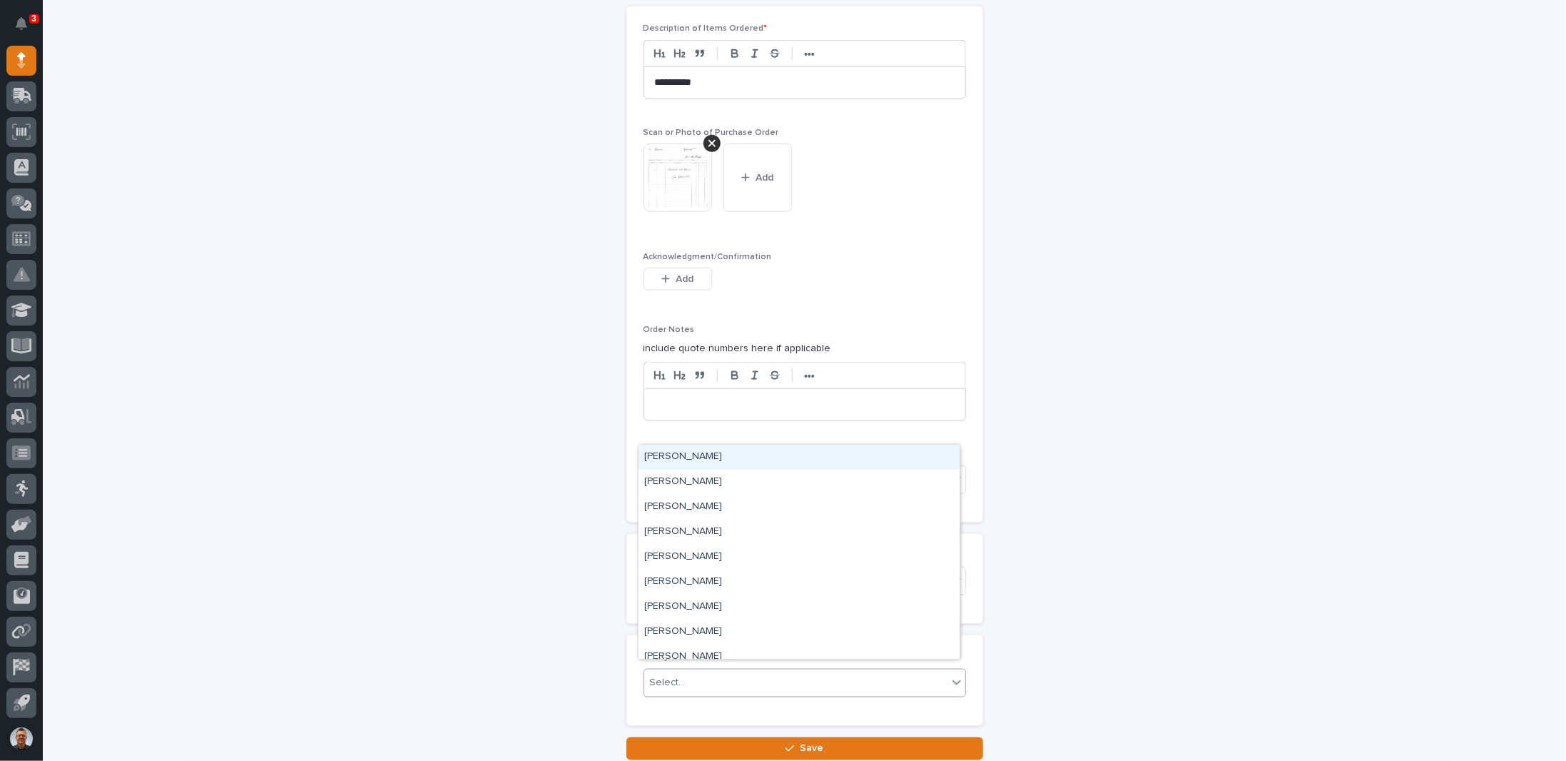
click at [695, 671] on div "Select..." at bounding box center [795, 683] width 303 height 24
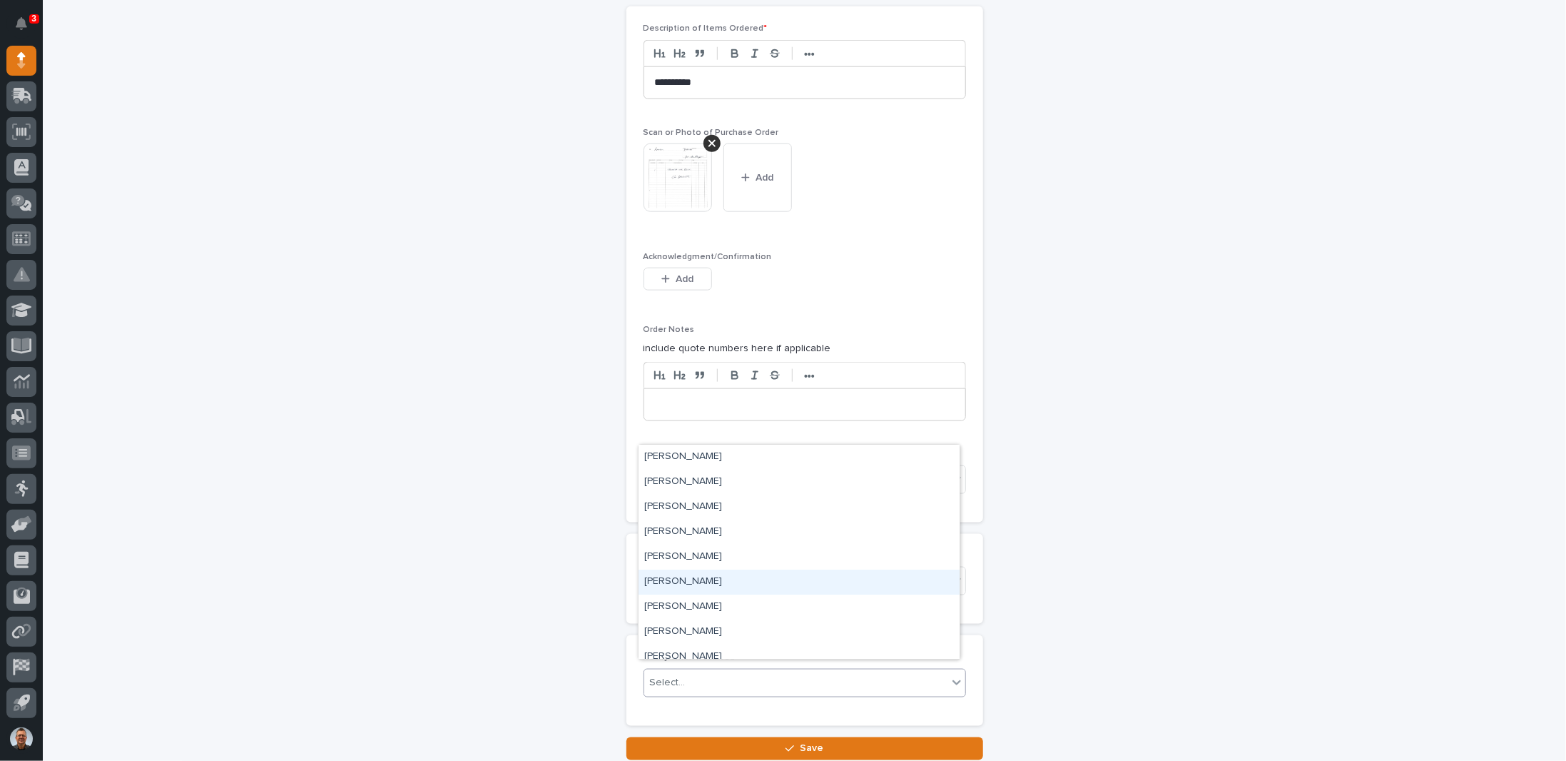
scroll to position [143, 0]
type input "**"
click at [686, 597] on div "PH [PERSON_NAME]" at bounding box center [799, 596] width 321 height 25
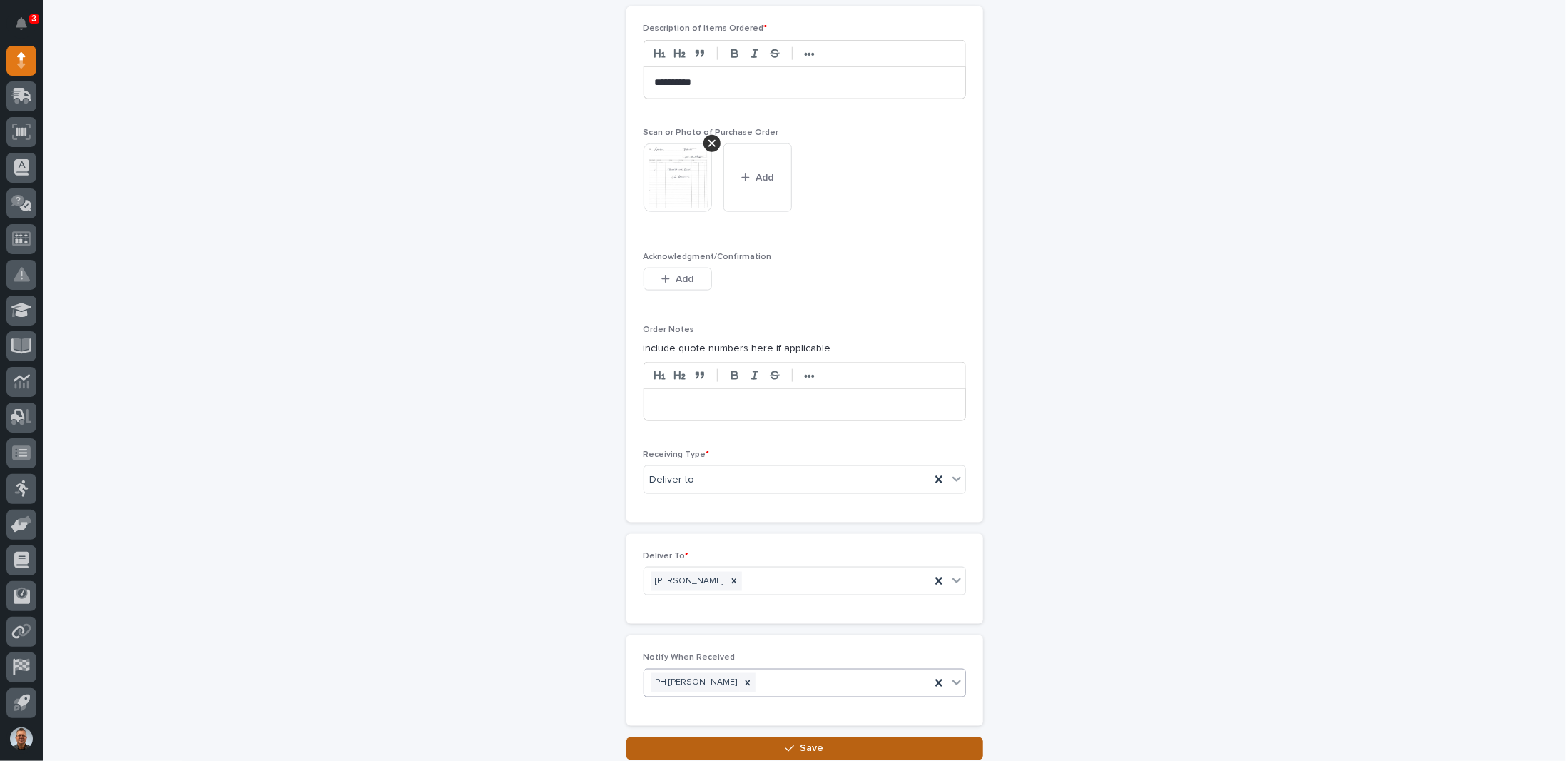
click at [763, 737] on button "Save" at bounding box center [805, 748] width 357 height 23
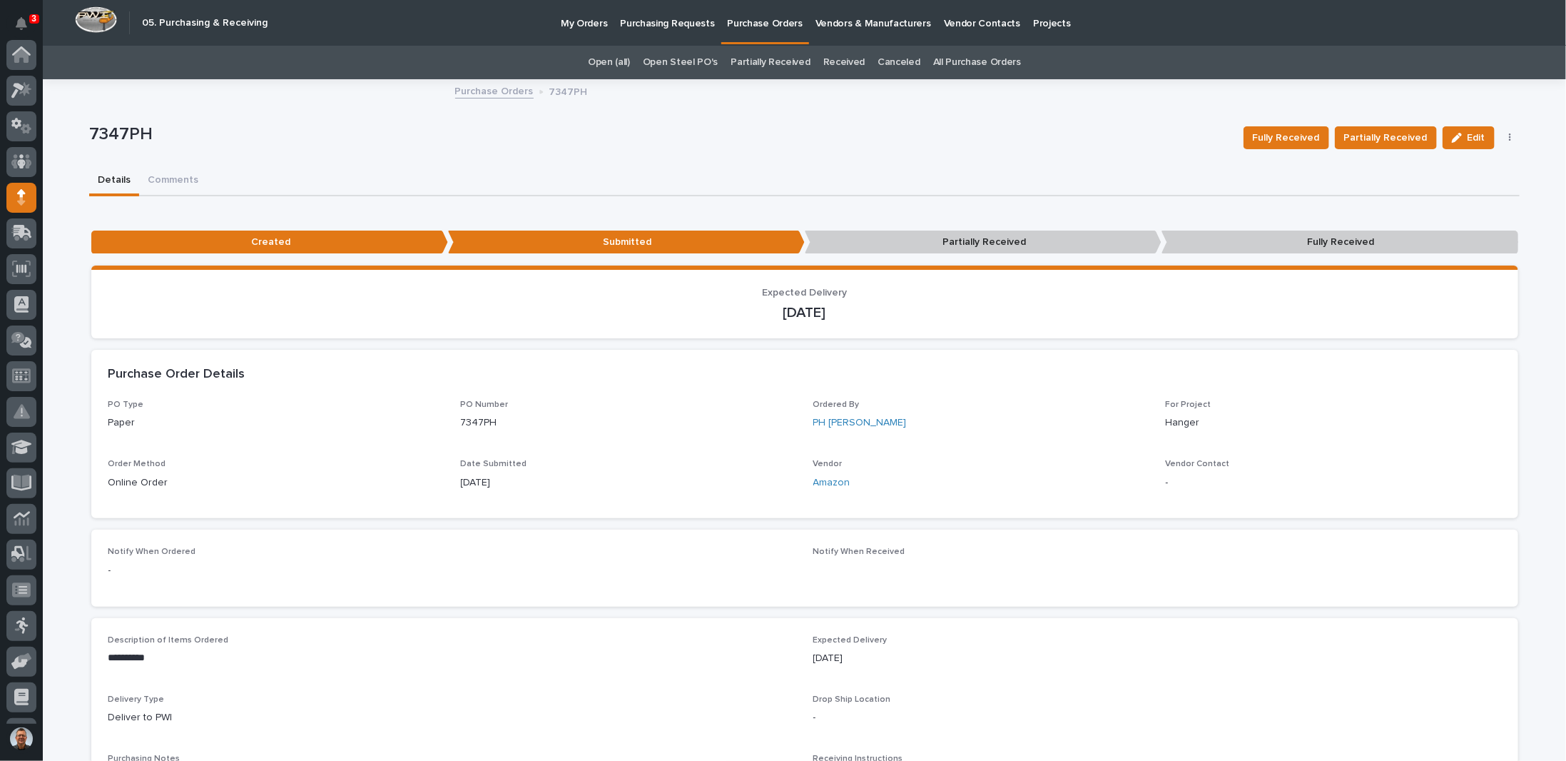
scroll to position [137, 0]
